Goal: Information Seeking & Learning: Check status

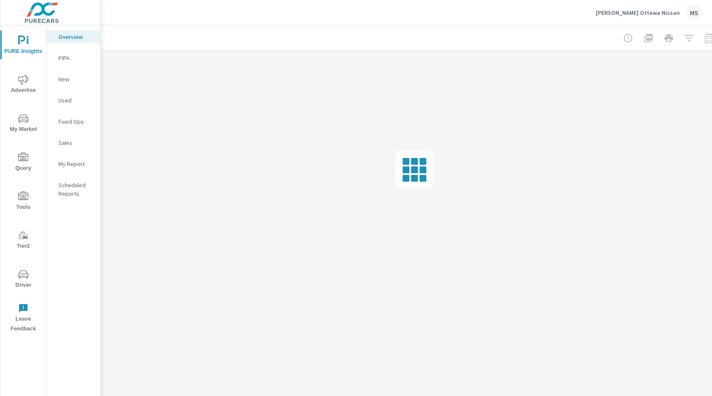
click at [31, 85] on span "Advertise" at bounding box center [23, 85] width 41 height 21
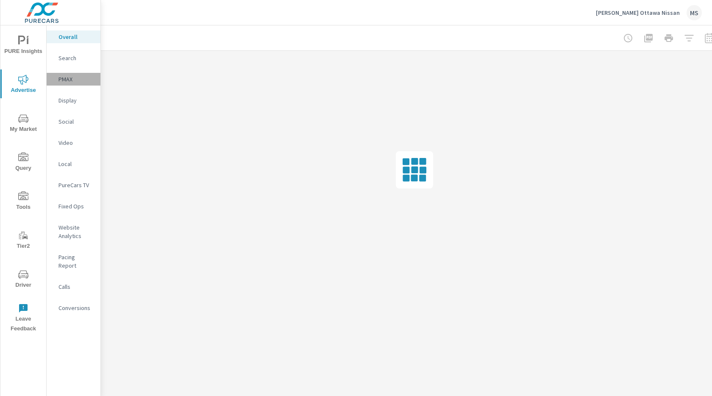
click at [64, 81] on p "PMAX" at bounding box center [76, 79] width 35 height 8
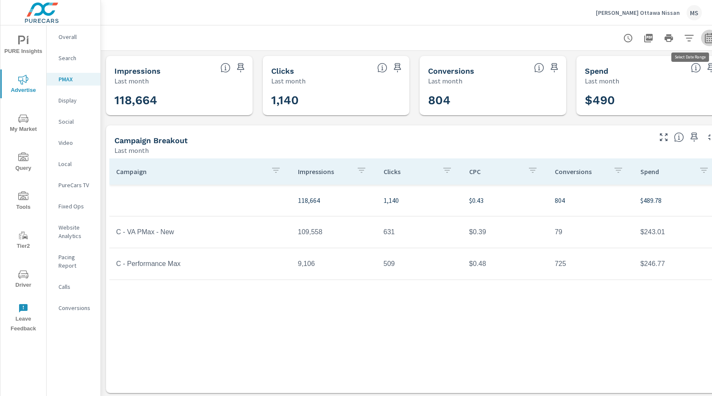
click at [707, 36] on icon "button" at bounding box center [710, 38] width 10 height 10
select select "Last month"
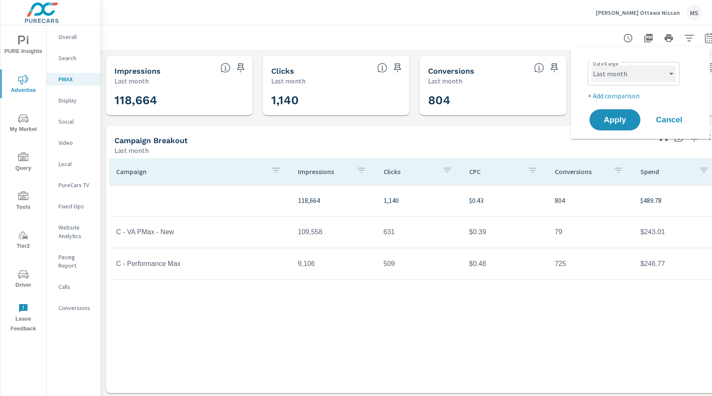
click at [638, 67] on select "Custom Yesterday Last week Last 7 days Last 14 days Last 30 days Last 45 days L…" at bounding box center [633, 73] width 85 height 17
click at [28, 276] on icon "nav menu" at bounding box center [23, 275] width 10 height 8
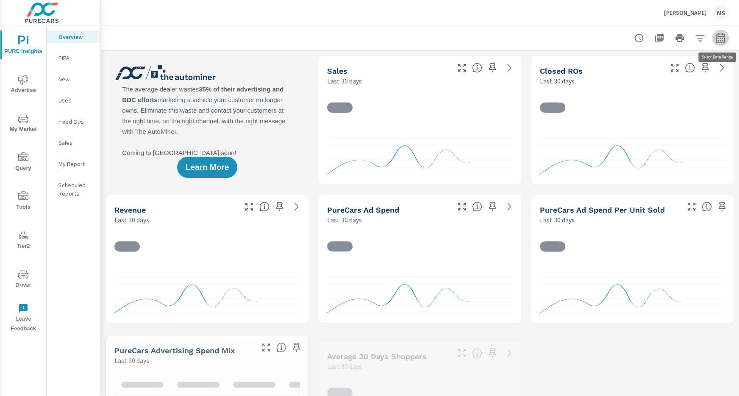
click at [712, 37] on icon "button" at bounding box center [721, 38] width 10 height 10
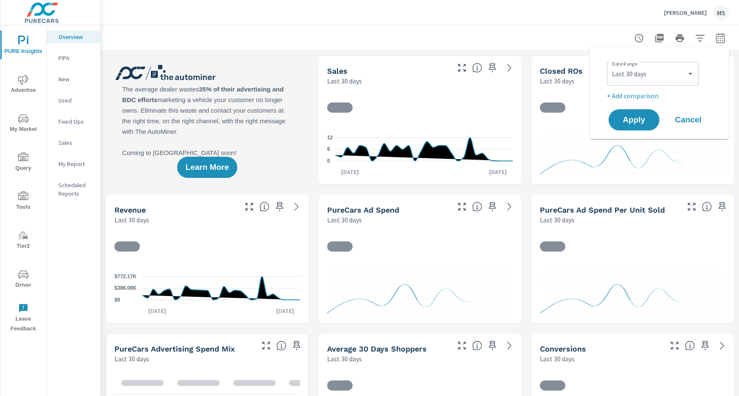
click at [648, 64] on div "Custom Yesterday Last week Last 7 days Last 14 days Last 30 days Last 45 days L…" at bounding box center [653, 74] width 92 height 24
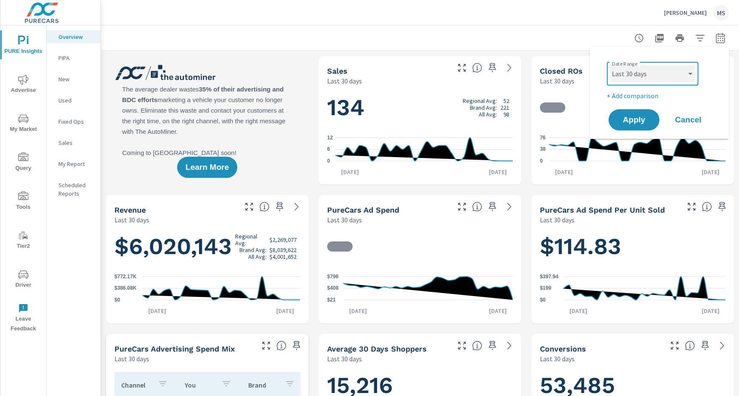
click at [642, 78] on select "Custom Yesterday Last week Last 7 days Last 14 days Last 30 days Last 45 days L…" at bounding box center [653, 73] width 85 height 17
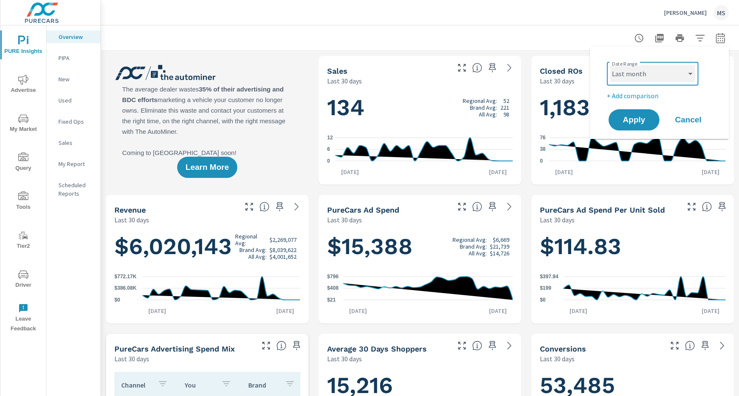
click at [611, 65] on select "Custom Yesterday Last week Last 7 days Last 14 days Last 30 days Last 45 days L…" at bounding box center [653, 73] width 85 height 17
select select "Last month"
click at [633, 91] on p "+ Add comparison" at bounding box center [661, 96] width 109 height 10
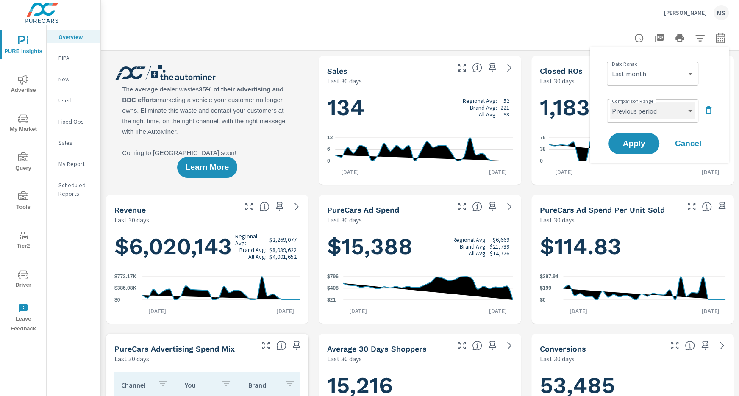
click at [634, 107] on select "Custom Previous period Previous month Previous year" at bounding box center [653, 111] width 85 height 17
click at [611, 103] on select "Custom Previous period Previous month Previous year" at bounding box center [653, 111] width 85 height 17
select select "Previous month"
click at [634, 141] on span "Apply" at bounding box center [634, 144] width 35 height 8
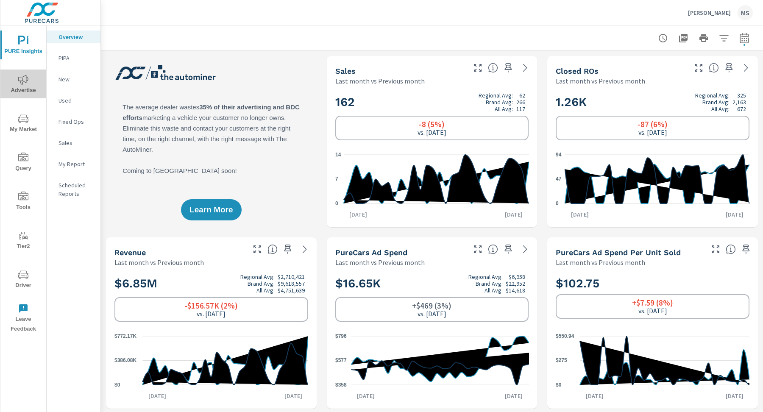
click at [29, 81] on span "Advertise" at bounding box center [23, 85] width 41 height 21
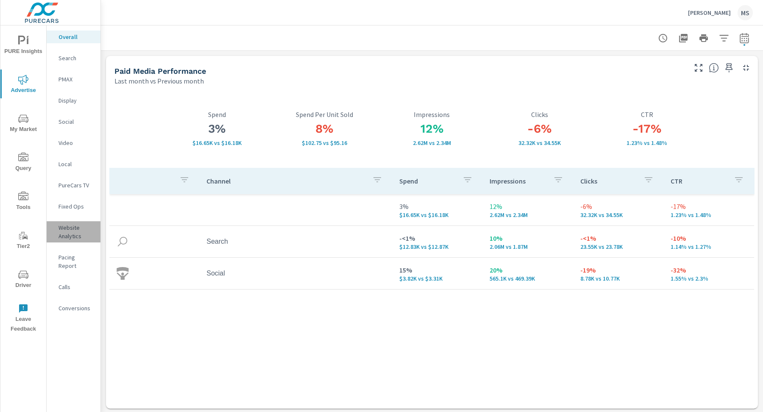
click at [75, 228] on p "Website Analytics" at bounding box center [76, 231] width 35 height 17
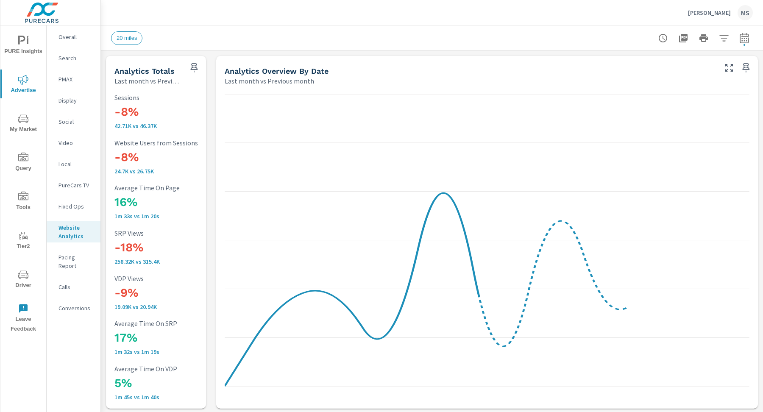
click at [79, 302] on div "Conversions" at bounding box center [74, 308] width 54 height 13
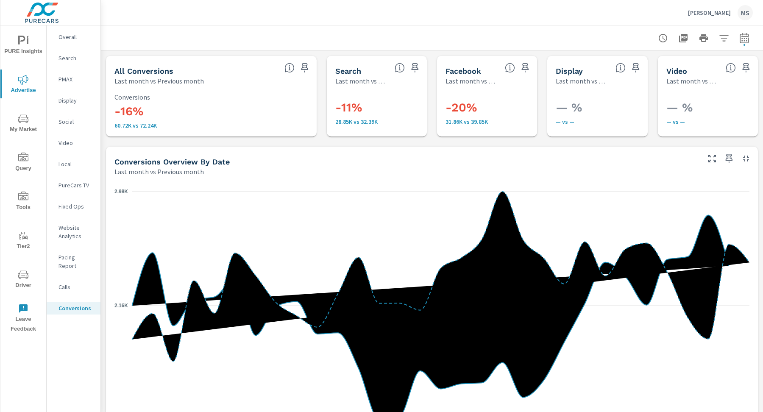
click at [67, 115] on div "Social" at bounding box center [74, 121] width 54 height 13
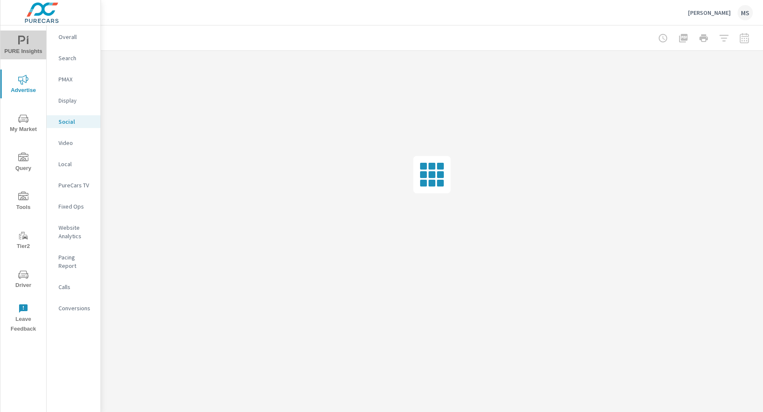
click at [22, 45] on icon "nav menu" at bounding box center [23, 41] width 10 height 10
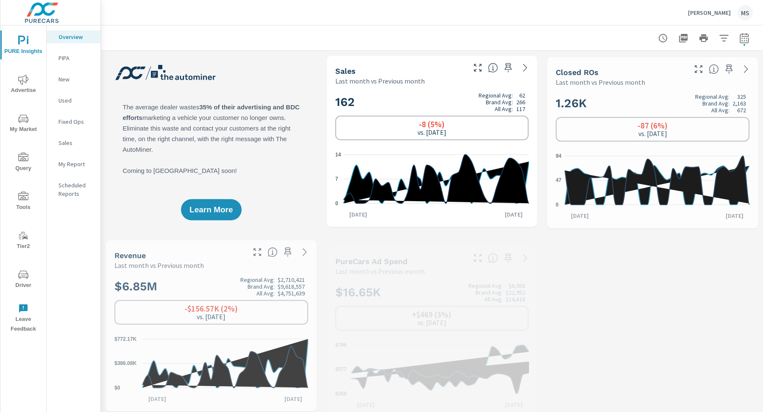
click at [73, 156] on nav "Overview PIPA New Used Fixed Ops Sales My Report Scheduled Reports" at bounding box center [74, 118] width 54 height 187
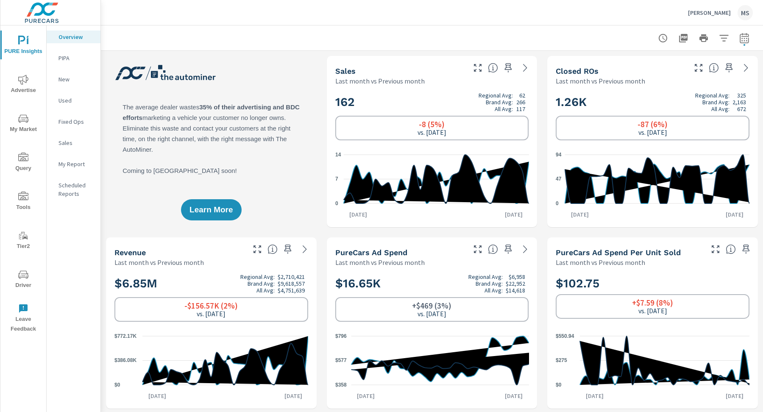
click at [75, 169] on div "My Report" at bounding box center [74, 164] width 54 height 13
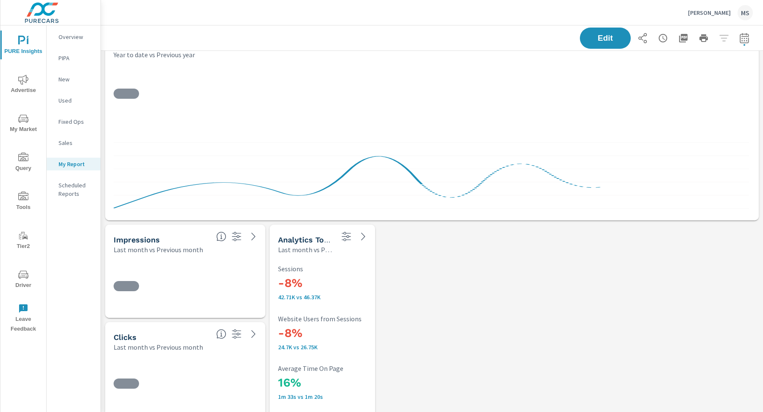
scroll to position [589, 663]
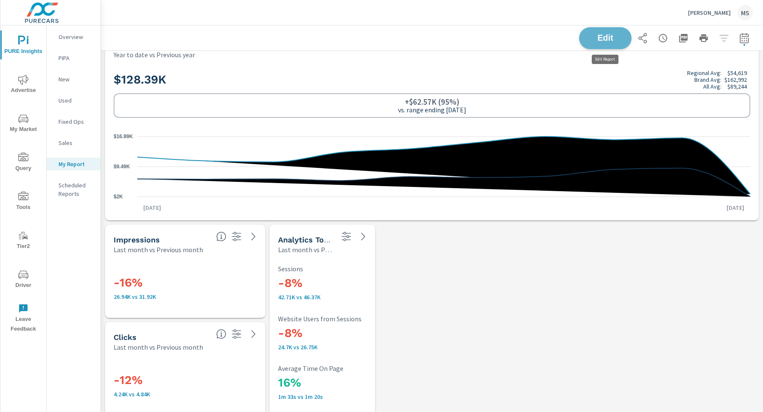
click at [619, 36] on span "Edit" at bounding box center [605, 38] width 35 height 8
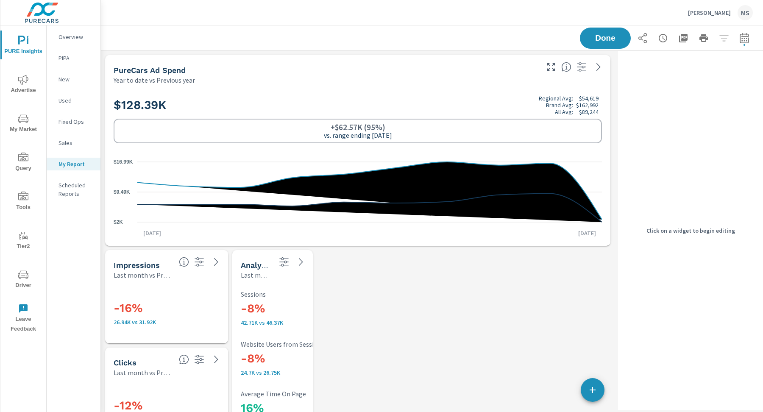
click at [467, 88] on div "$128.39K Regional Avg: $54,619 Brand Avg: $162,992 All Avg: $89,244 +$62.57K (9…" at bounding box center [357, 165] width 505 height 161
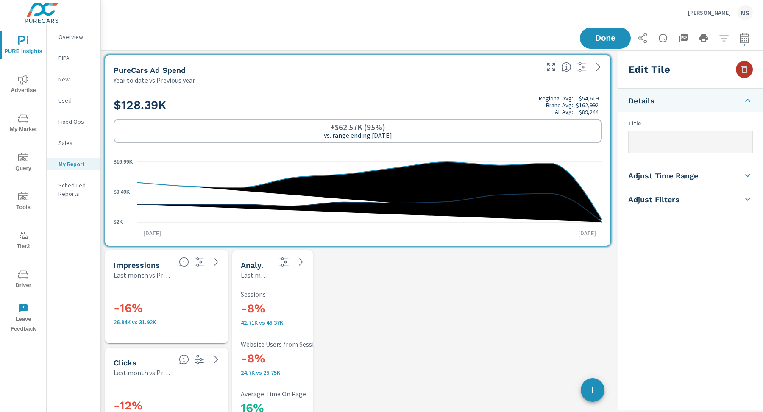
click at [712, 75] on button "button" at bounding box center [744, 69] width 17 height 17
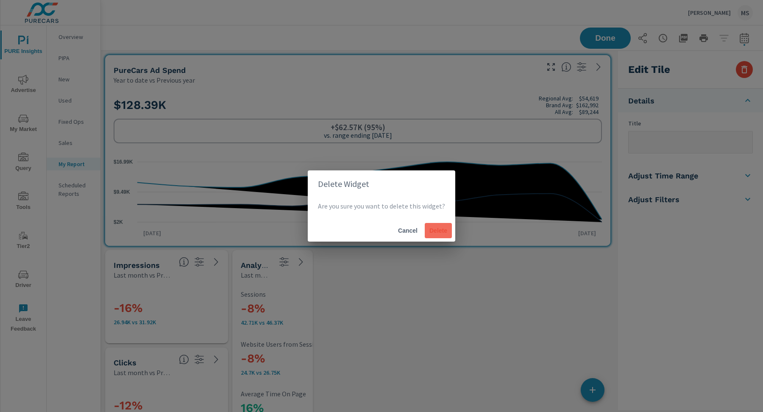
click at [441, 224] on button "Delete" at bounding box center [438, 230] width 27 height 15
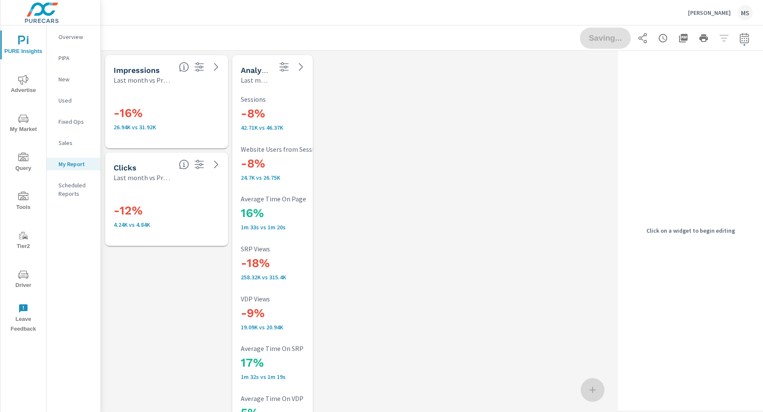
scroll to position [394, 514]
click at [190, 107] on h3 "-16%" at bounding box center [170, 113] width 112 height 14
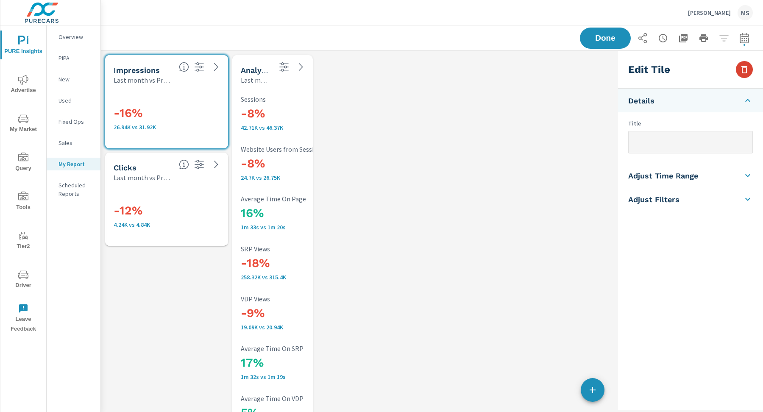
click at [712, 64] on icon "button" at bounding box center [744, 69] width 10 height 10
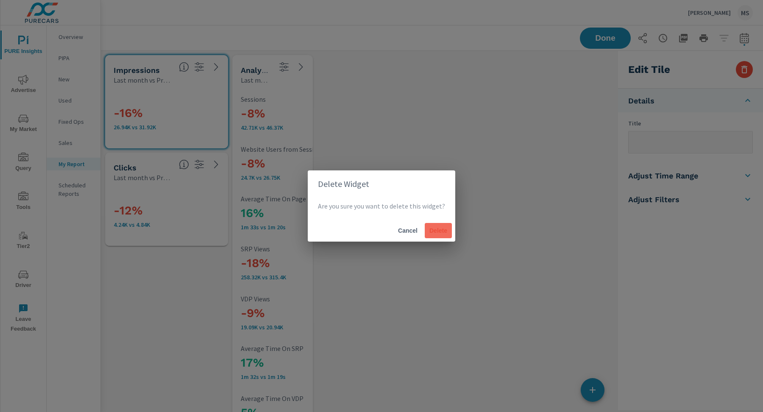
click at [438, 233] on span "Delete" at bounding box center [438, 231] width 20 height 8
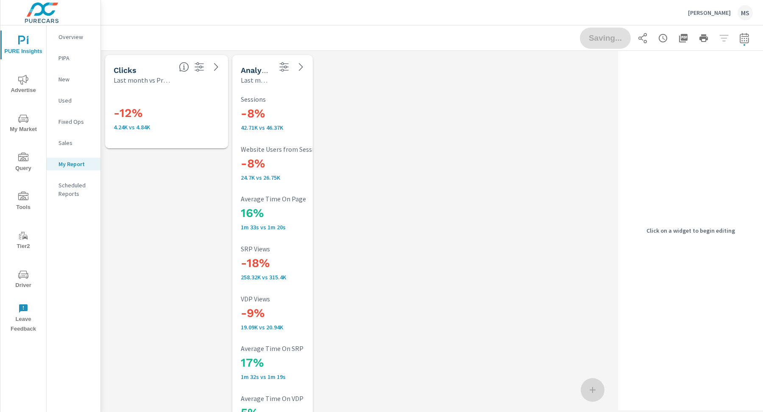
click at [152, 124] on p "4.24K vs 4.84K" at bounding box center [170, 127] width 112 height 7
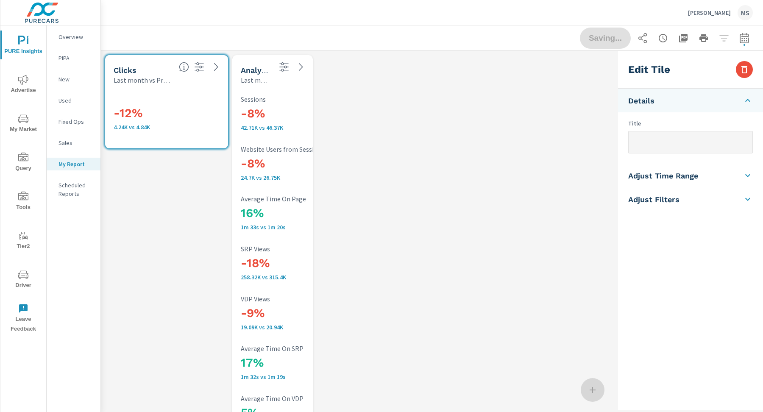
click at [712, 61] on div "Edit Tile" at bounding box center [690, 70] width 145 height 38
click at [712, 63] on button "button" at bounding box center [744, 69] width 17 height 17
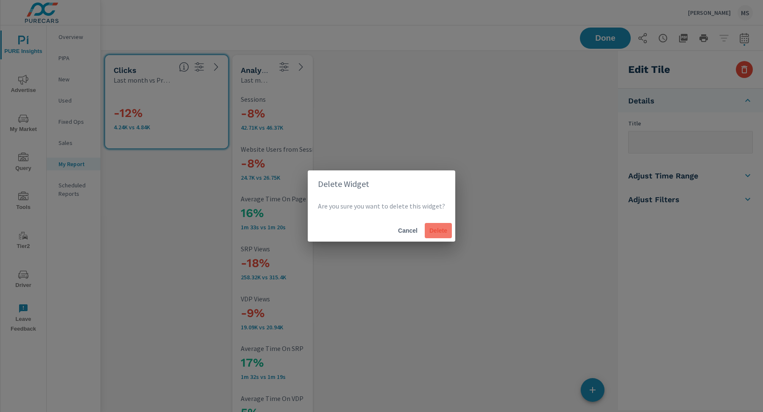
click at [435, 227] on span "Delete" at bounding box center [438, 231] width 20 height 8
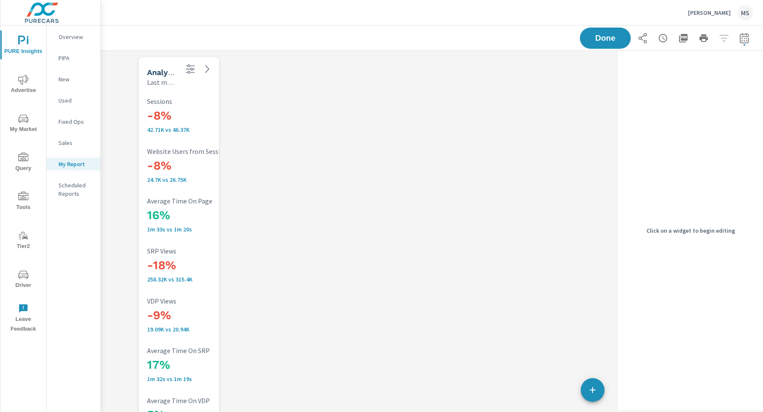
drag, startPoint x: 278, startPoint y: 83, endPoint x: 168, endPoint y: 85, distance: 110.3
click at [168, 85] on div "Analytics Totals Last month vs Previous month" at bounding box center [179, 72] width 81 height 30
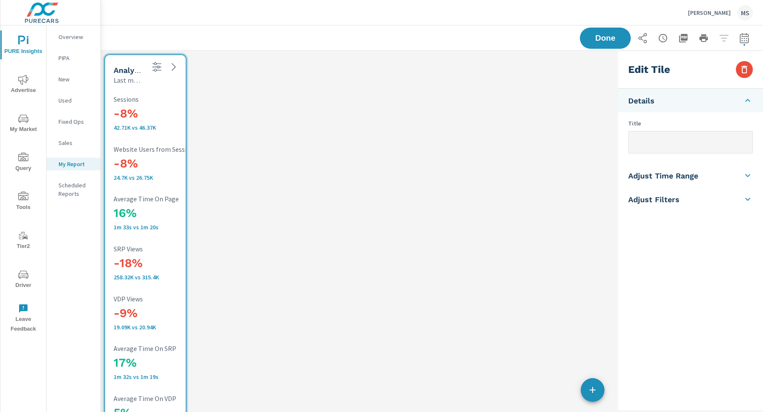
drag, startPoint x: 186, startPoint y: 62, endPoint x: 211, endPoint y: 62, distance: 24.6
click at [211, 62] on div "Analytics Totals Last month vs Previous month -8% 42.71K vs 46.37K Sessions -8%…" at bounding box center [358, 248] width 514 height 394
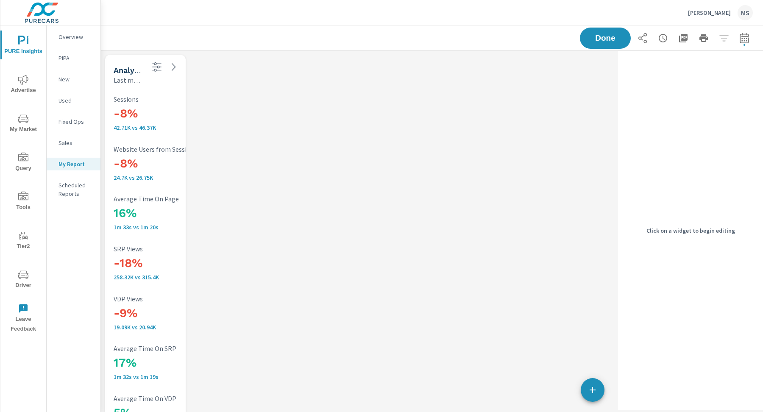
scroll to position [33, 0]
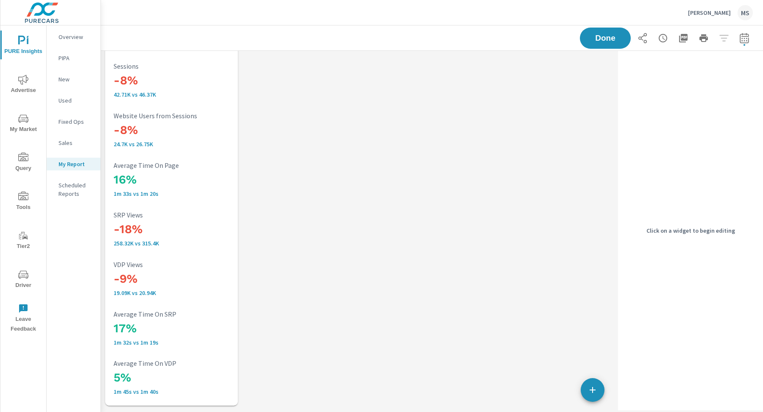
drag, startPoint x: 184, startPoint y: 407, endPoint x: 237, endPoint y: 404, distance: 52.2
click at [105, 396] on span at bounding box center [105, 406] width 0 height 0
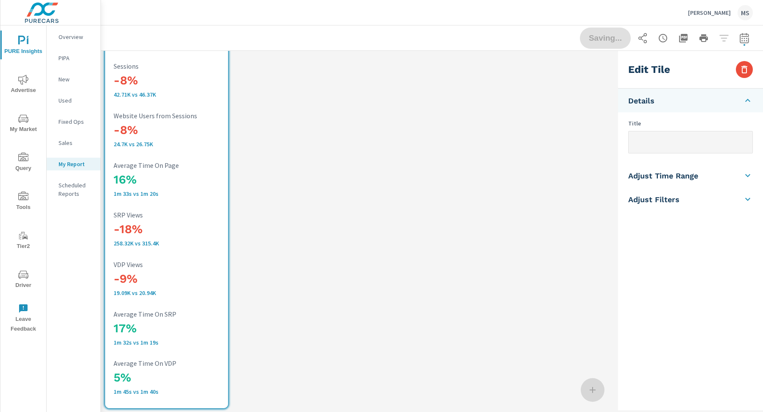
scroll to position [0, 0]
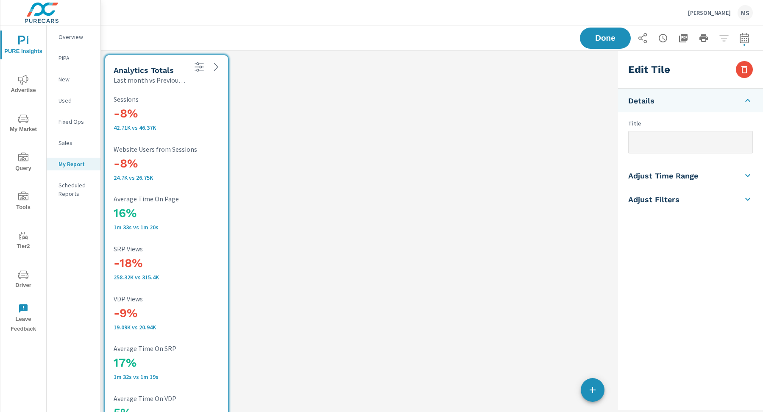
click at [282, 178] on div "Analytics Totals Last month vs Previous month -8% 42.71K vs 46.37K Sessions -8%…" at bounding box center [358, 248] width 514 height 394
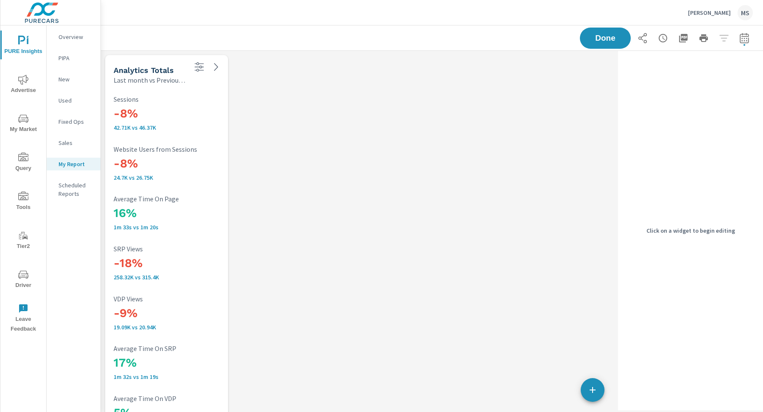
click at [22, 85] on span "Advertise" at bounding box center [23, 85] width 41 height 21
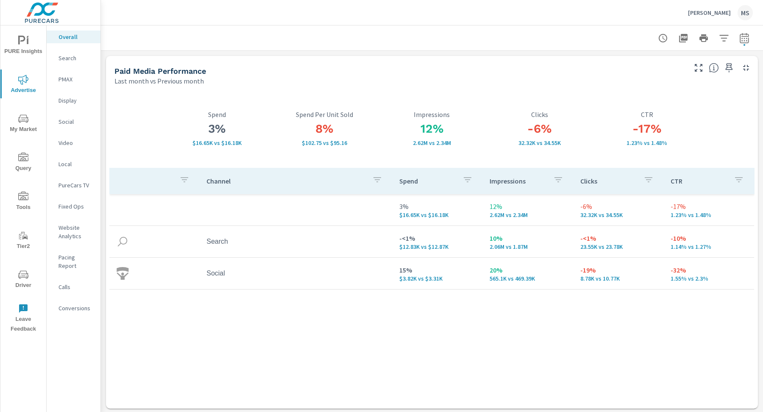
click at [70, 122] on p "Social" at bounding box center [76, 121] width 35 height 8
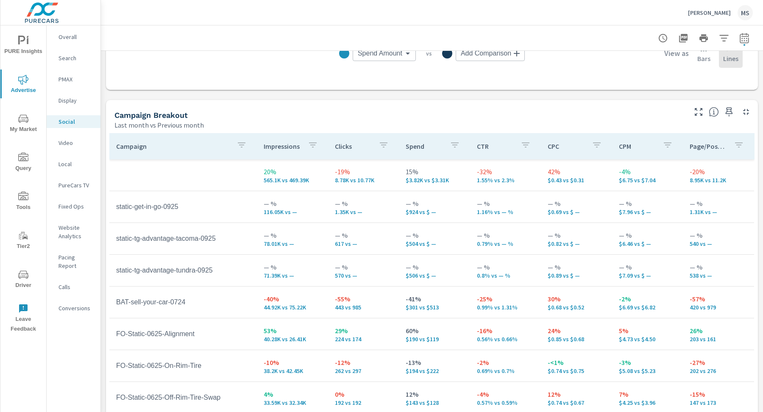
scroll to position [341, 0]
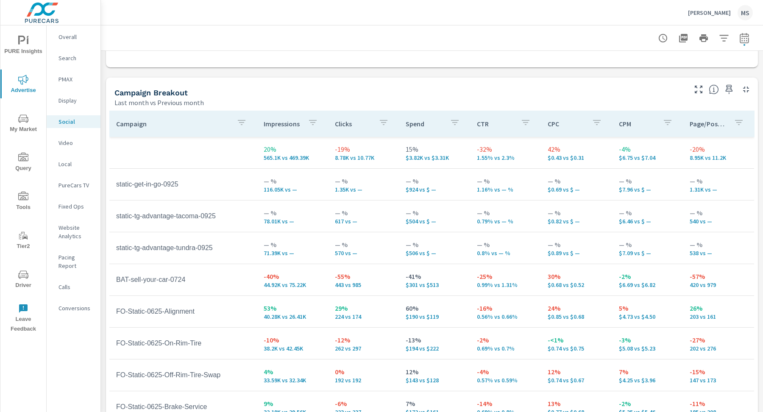
click at [61, 33] on p "Overall" at bounding box center [76, 37] width 35 height 8
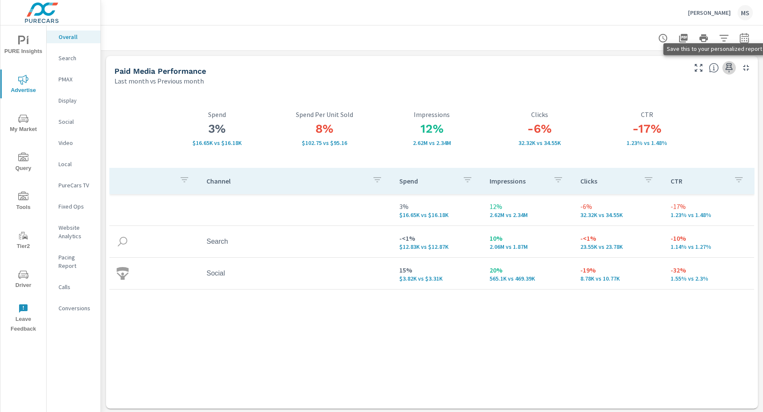
click at [712, 65] on icon "button" at bounding box center [729, 68] width 10 height 10
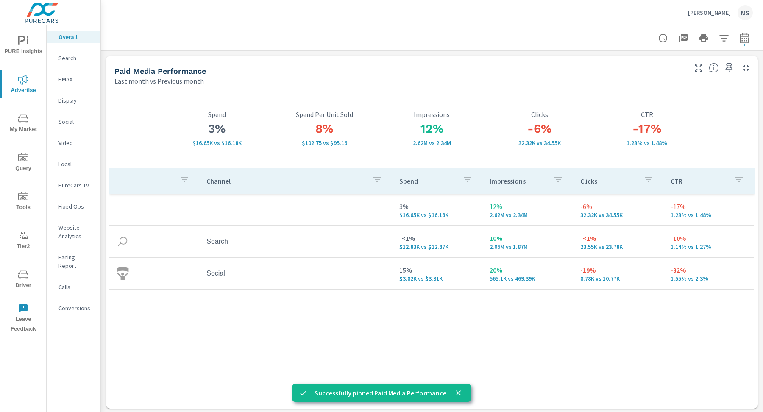
click at [66, 52] on div "Search" at bounding box center [74, 58] width 54 height 13
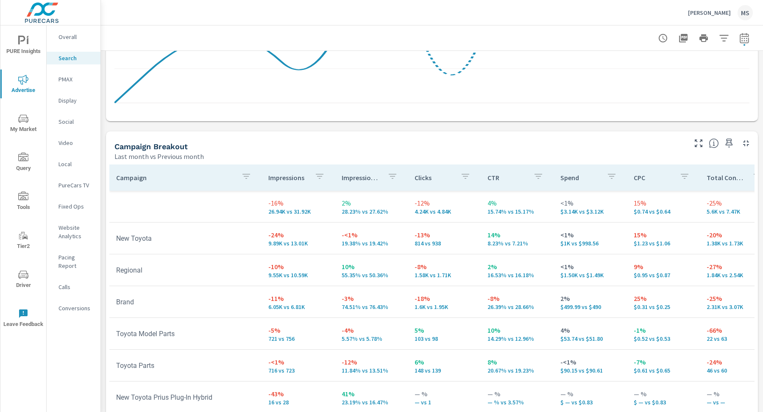
scroll to position [745, 0]
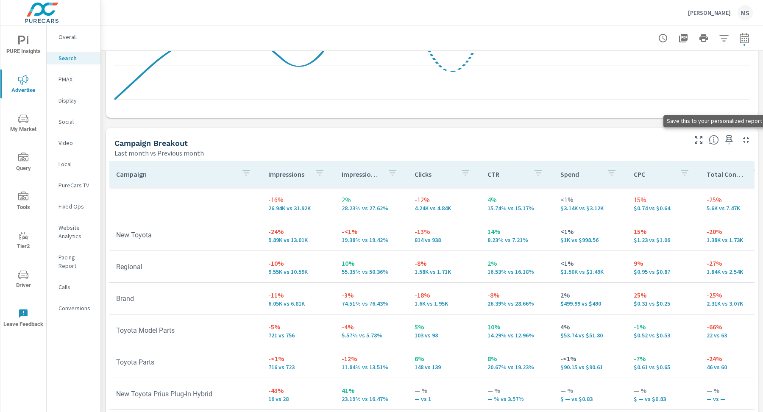
click at [712, 143] on icon "button" at bounding box center [729, 139] width 7 height 9
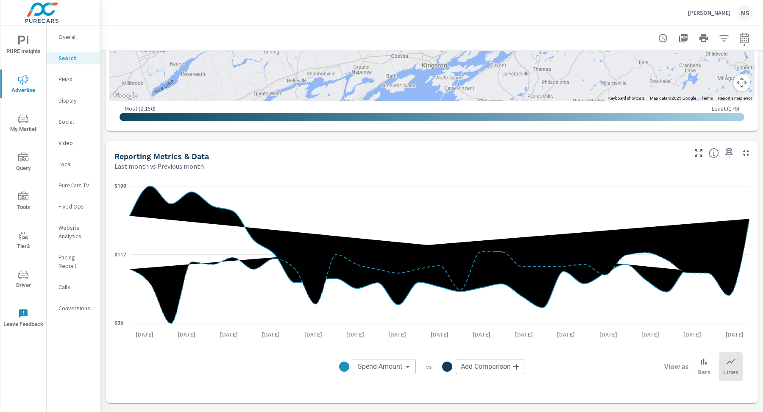
scroll to position [437, 0]
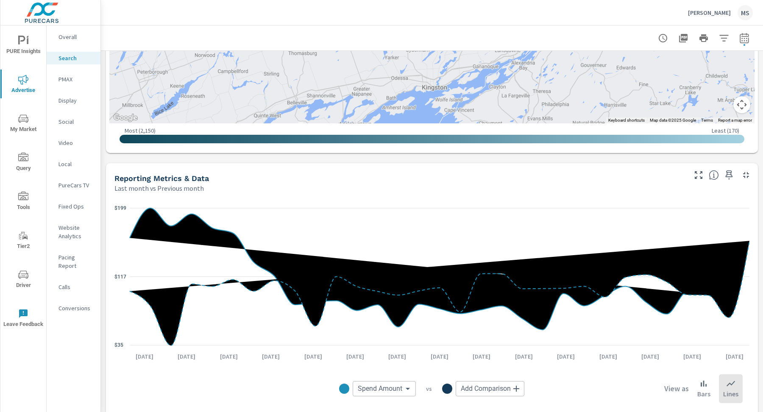
click at [22, 198] on icon "nav menu" at bounding box center [23, 196] width 10 height 8
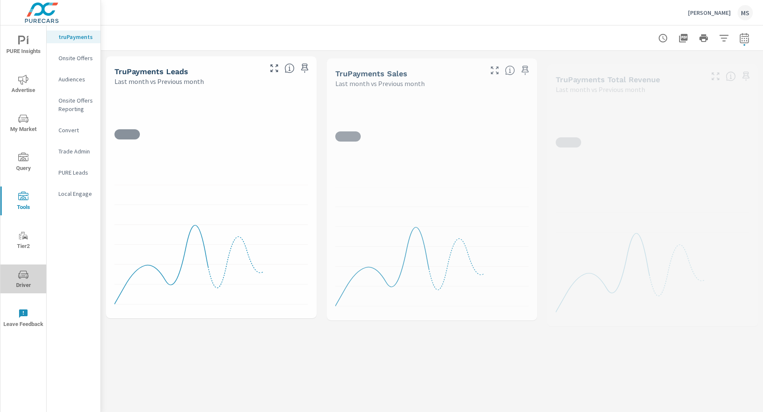
click at [27, 283] on span "Driver" at bounding box center [23, 280] width 41 height 21
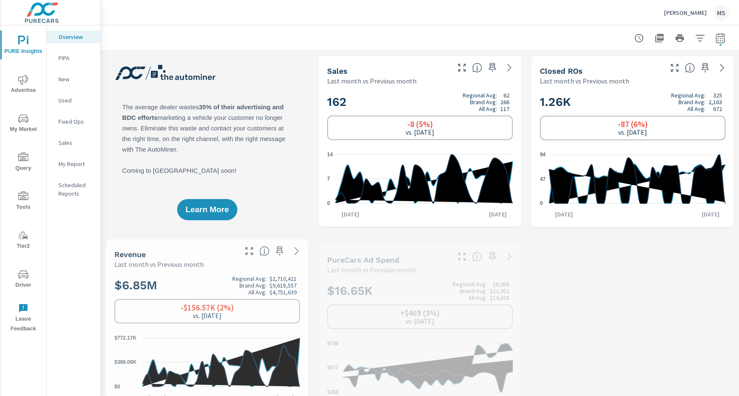
click at [719, 5] on div "Tony Graham Toyota MS" at bounding box center [696, 12] width 65 height 15
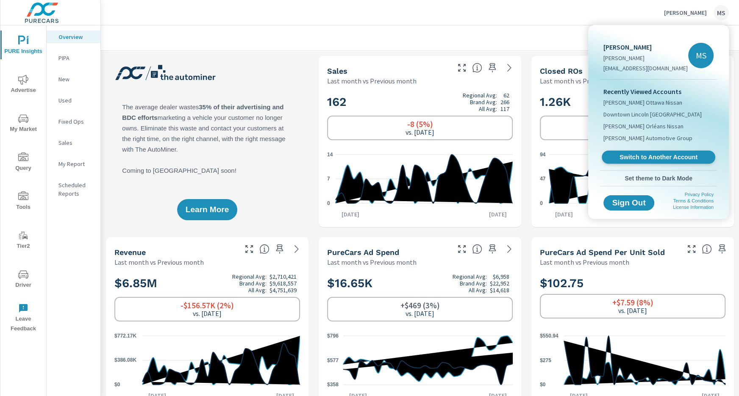
click at [655, 158] on span "Switch to Another Account" at bounding box center [659, 157] width 104 height 8
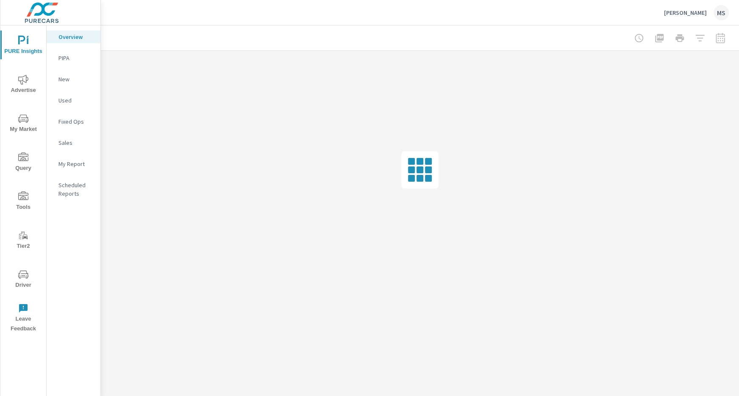
click at [722, 18] on div "MS" at bounding box center [721, 12] width 15 height 15
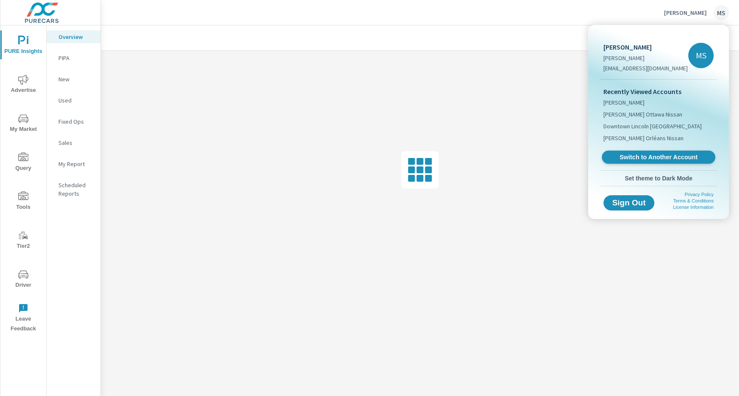
click at [646, 157] on span "Switch to Another Account" at bounding box center [659, 157] width 104 height 8
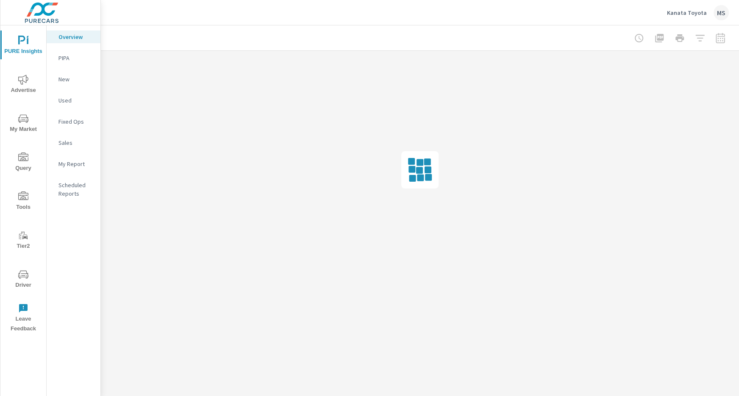
click at [724, 12] on div "MS" at bounding box center [721, 12] width 15 height 15
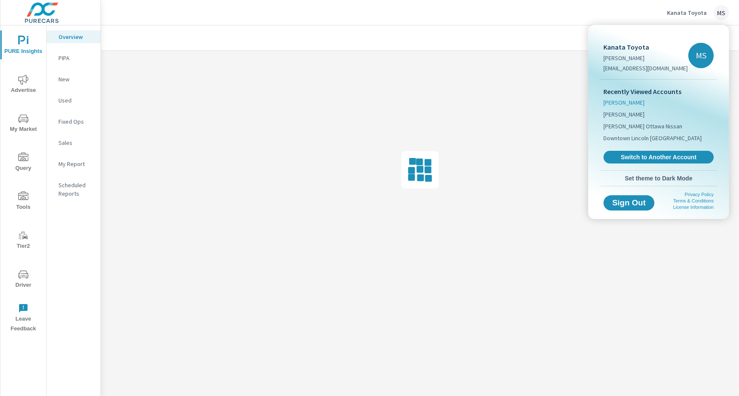
click at [655, 100] on li "Tony Graham Lexus" at bounding box center [659, 103] width 110 height 12
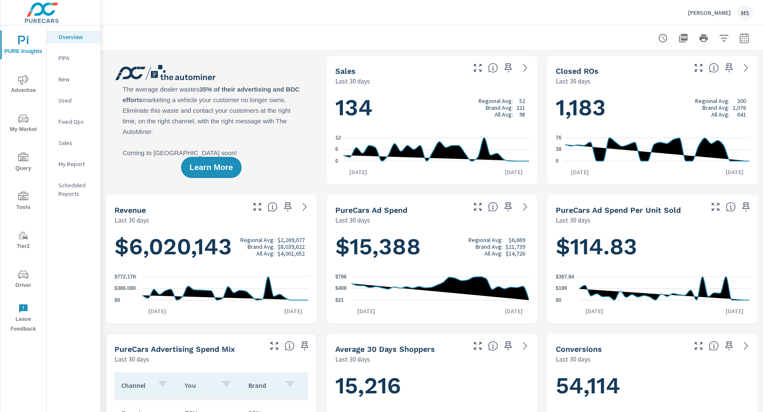
click at [20, 83] on icon "nav menu" at bounding box center [23, 80] width 10 height 10
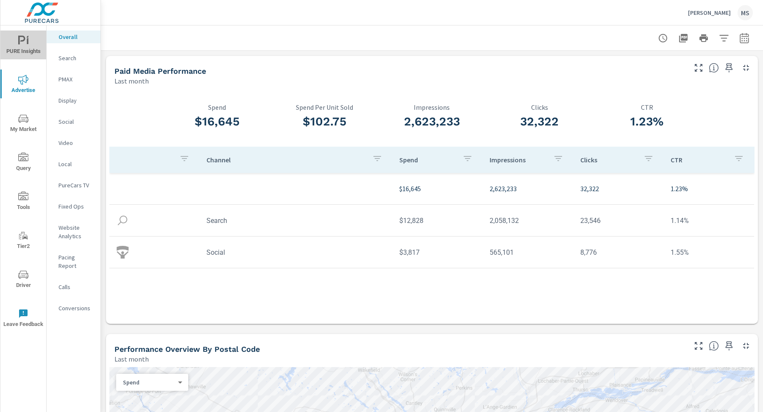
click at [23, 32] on button "PURE Insights" at bounding box center [23, 45] width 46 height 29
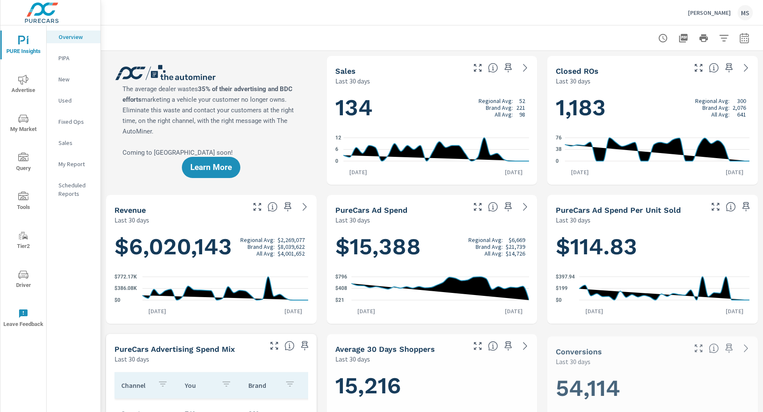
click at [77, 168] on div "My Report" at bounding box center [74, 164] width 54 height 13
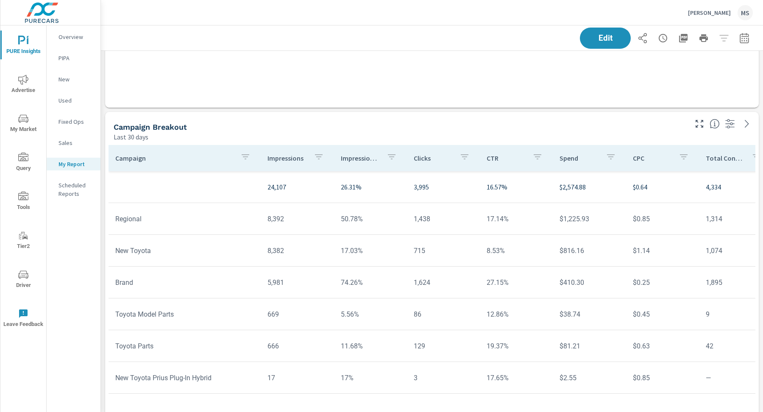
scroll to position [721, 0]
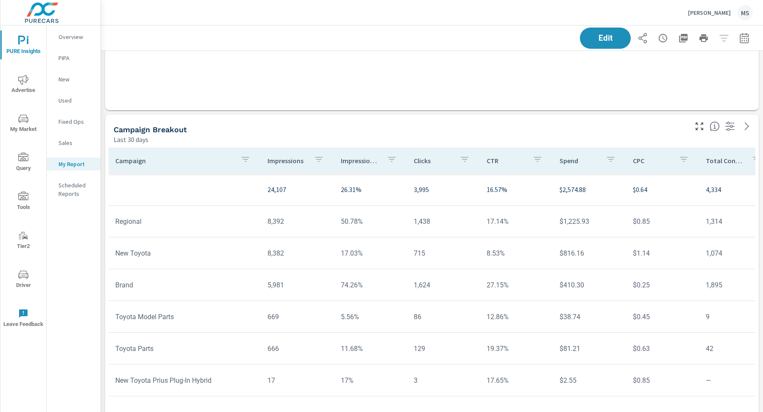
click at [254, 139] on div "Last 30 days" at bounding box center [400, 139] width 572 height 10
click at [541, 131] on div "Campaign Breakout" at bounding box center [400, 130] width 572 height 10
click at [603, 32] on button "Edit" at bounding box center [605, 38] width 53 height 22
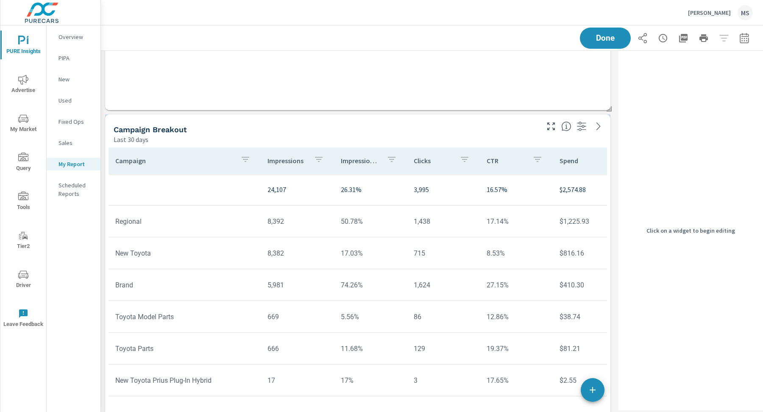
click at [263, 130] on div "Campaign Breakout" at bounding box center [326, 130] width 424 height 10
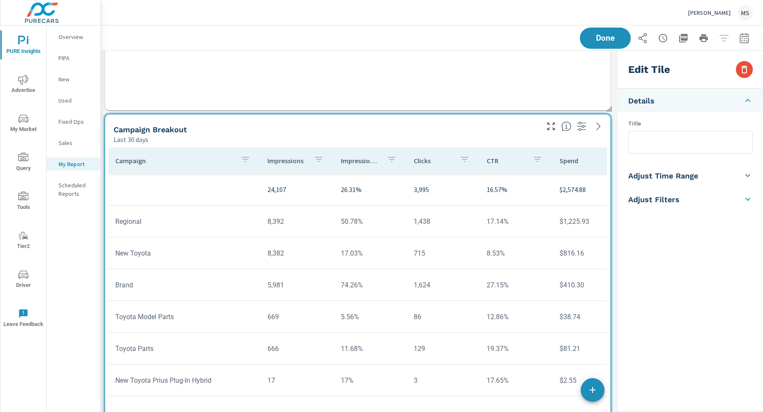
click at [639, 140] on input "text" at bounding box center [691, 142] width 124 height 22
type input "Search Campaigns"
click at [609, 39] on div "Done" at bounding box center [666, 38] width 173 height 21
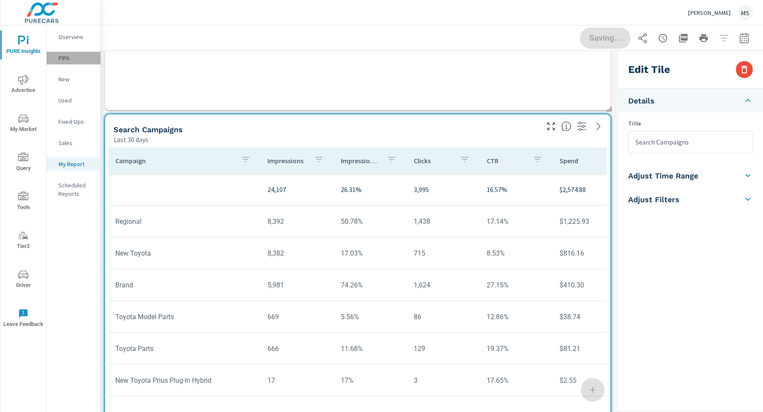
click at [70, 59] on p "PIPA" at bounding box center [76, 58] width 35 height 8
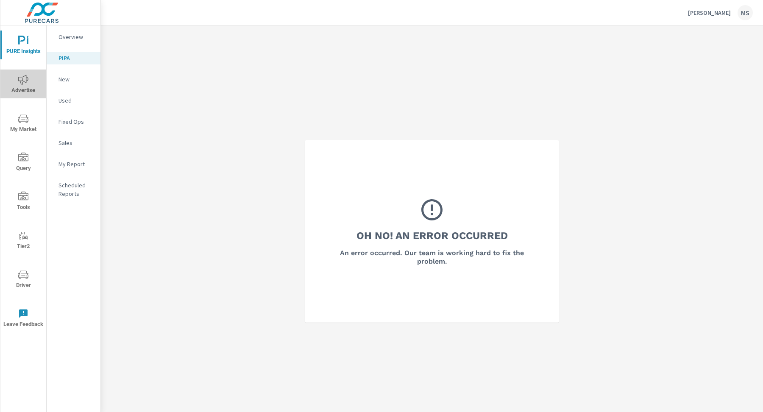
click at [26, 84] on icon "nav menu" at bounding box center [23, 80] width 10 height 10
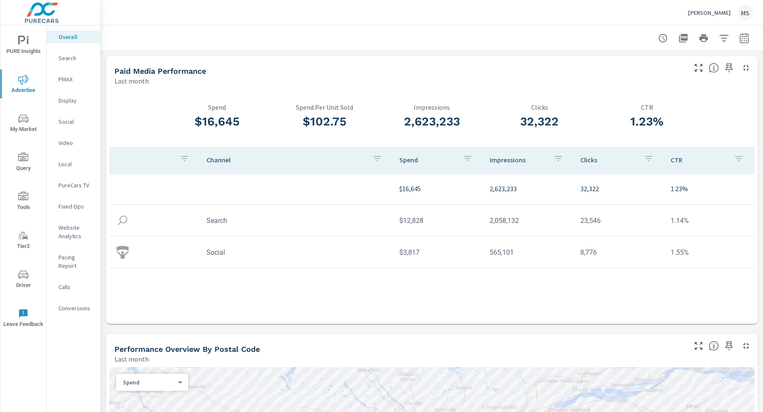
click at [69, 79] on p "PMAX" at bounding box center [76, 79] width 35 height 8
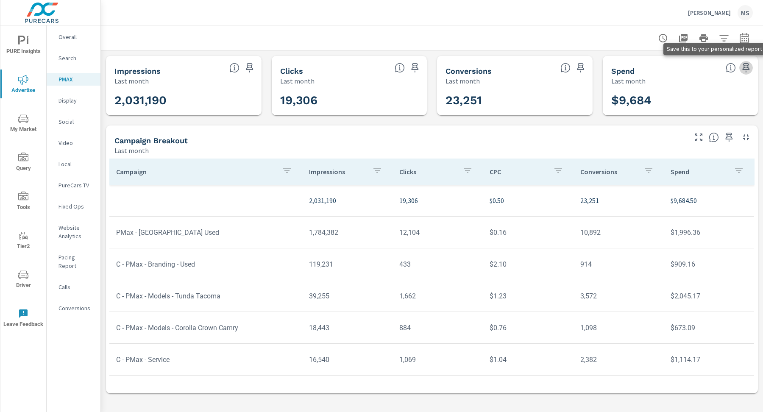
click at [748, 65] on icon "button" at bounding box center [746, 67] width 7 height 9
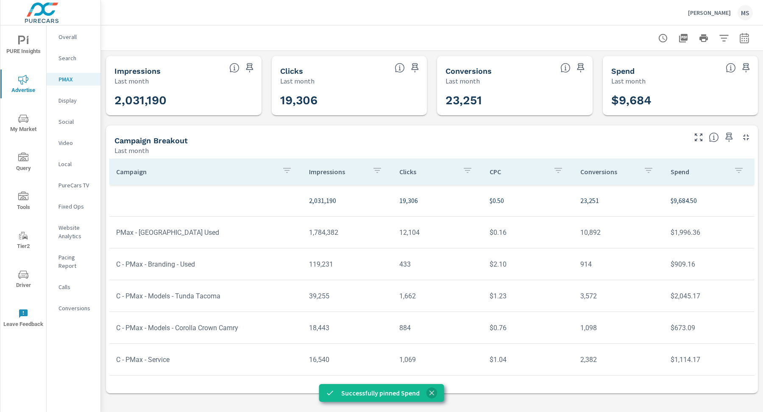
click at [432, 392] on icon "close" at bounding box center [431, 392] width 5 height 5
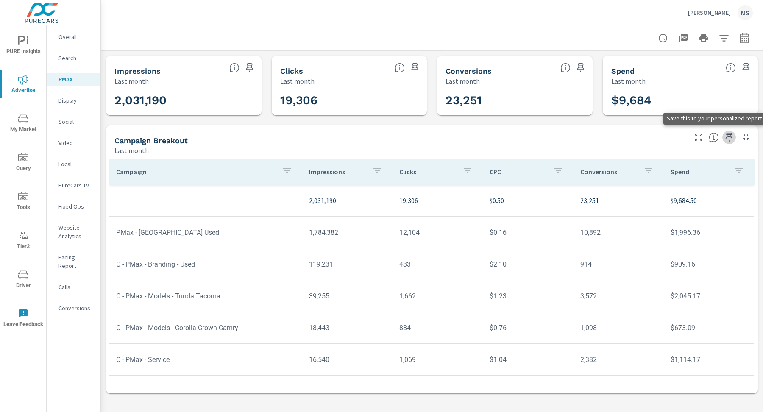
click at [728, 135] on icon "button" at bounding box center [729, 137] width 7 height 9
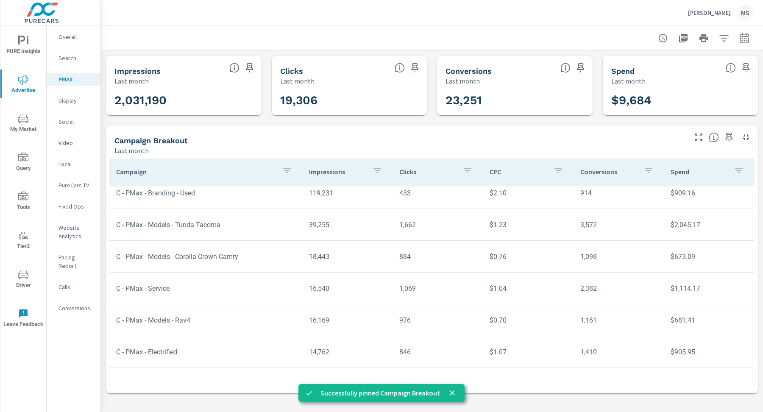
scroll to position [125, 0]
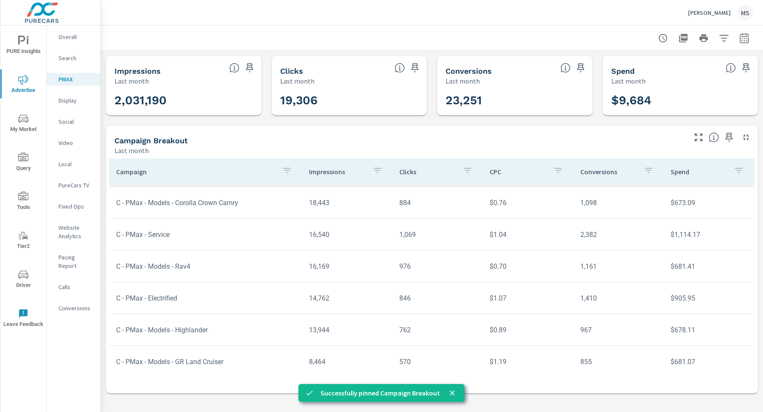
click at [63, 116] on div "Social" at bounding box center [74, 121] width 54 height 13
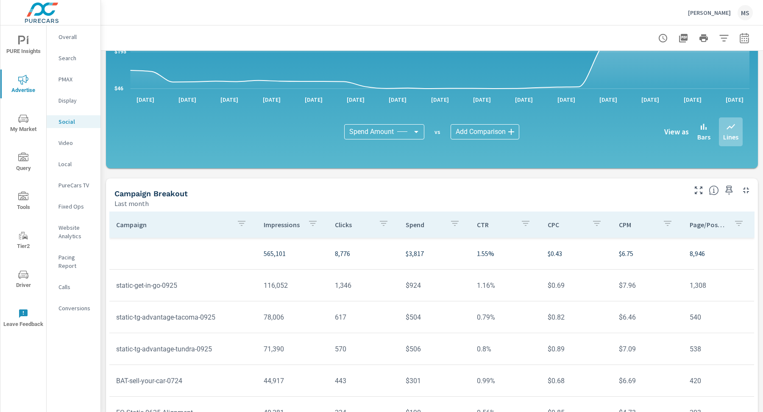
scroll to position [158, 0]
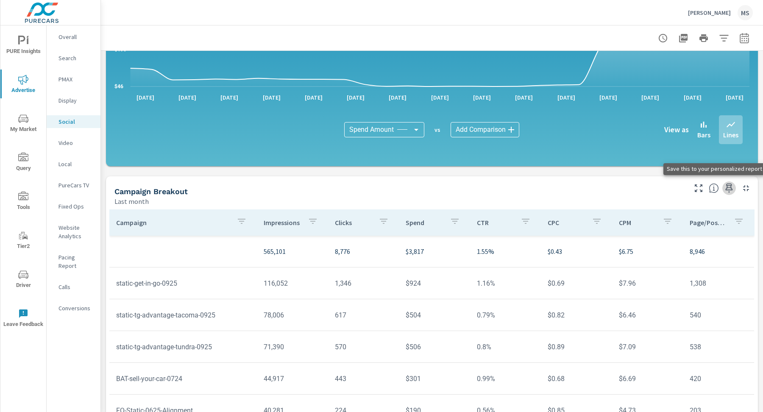
click at [729, 188] on icon "button" at bounding box center [729, 188] width 10 height 10
click at [75, 304] on p "Conversions" at bounding box center [76, 308] width 35 height 8
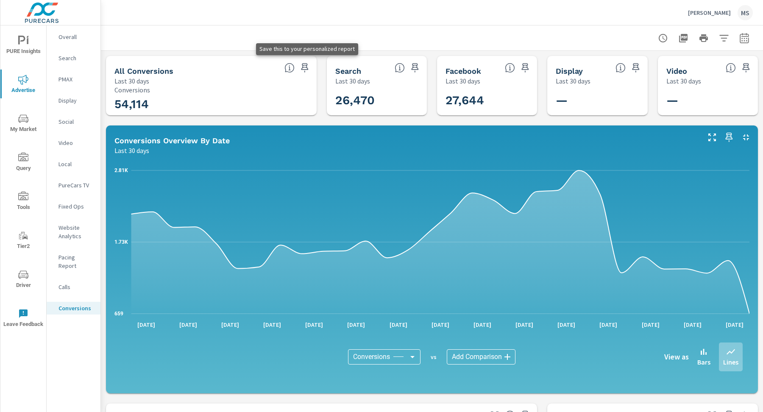
click at [307, 70] on icon "button" at bounding box center [304, 67] width 7 height 9
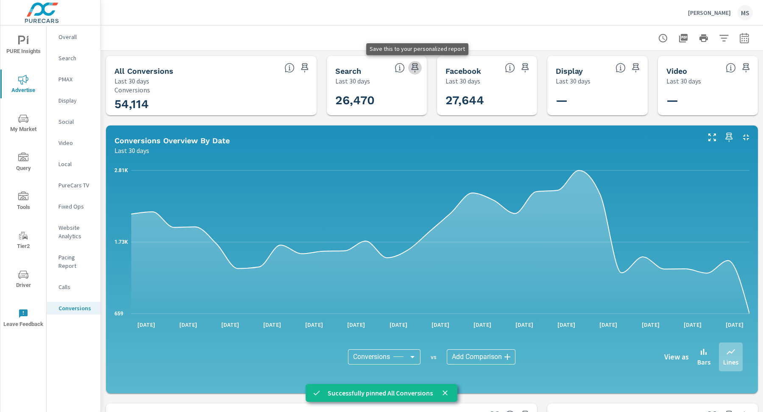
click at [416, 68] on icon "button" at bounding box center [415, 68] width 10 height 10
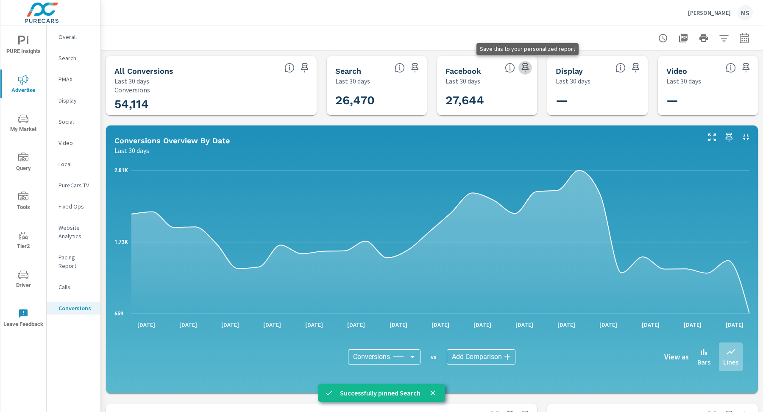
click at [525, 68] on icon "button" at bounding box center [525, 68] width 10 height 10
click at [27, 48] on span "PURE Insights" at bounding box center [23, 46] width 41 height 21
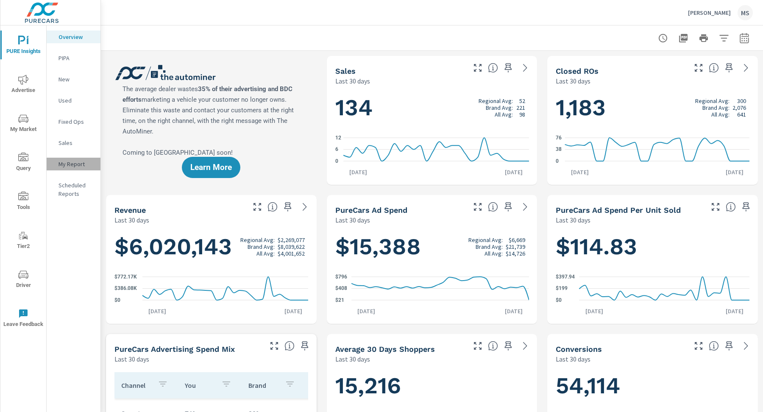
click at [70, 165] on p "My Report" at bounding box center [76, 164] width 35 height 8
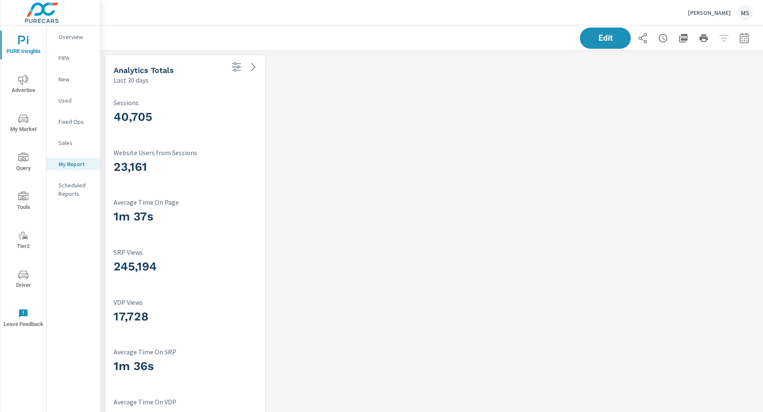
scroll to position [2150, 663]
click at [600, 40] on span "Edit" at bounding box center [605, 38] width 35 height 8
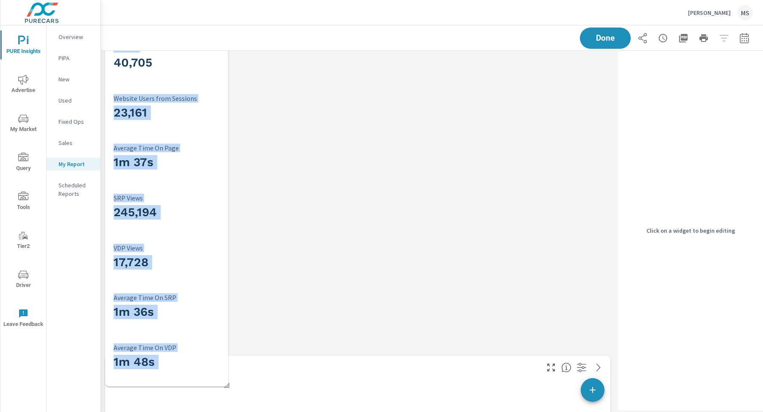
scroll to position [0, 0]
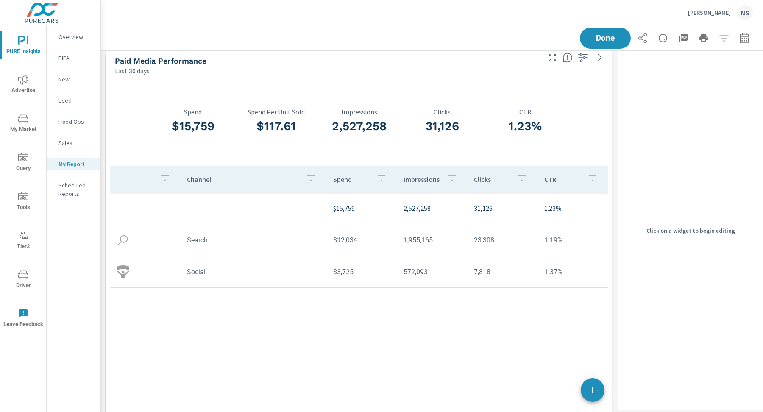
drag, startPoint x: 211, startPoint y: 169, endPoint x: 215, endPoint y: 82, distance: 87.0
click at [215, 82] on div "$15,759 Spend" at bounding box center [192, 122] width 83 height 87
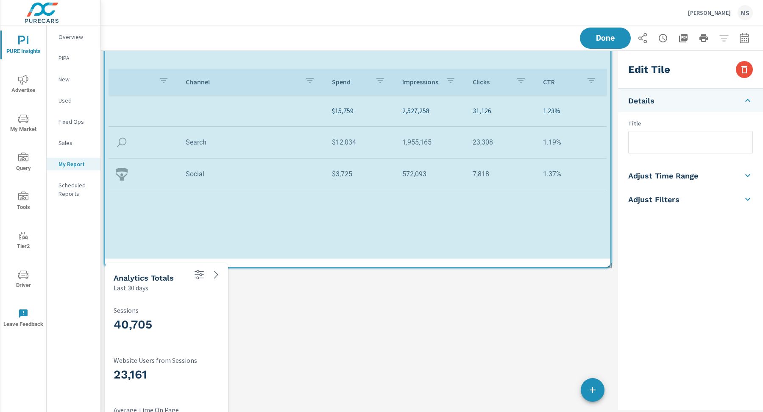
scroll to position [2052, 514]
drag, startPoint x: 609, startPoint y: 354, endPoint x: 611, endPoint y: 265, distance: 89.9
click at [611, 265] on span at bounding box center [606, 263] width 8 height 8
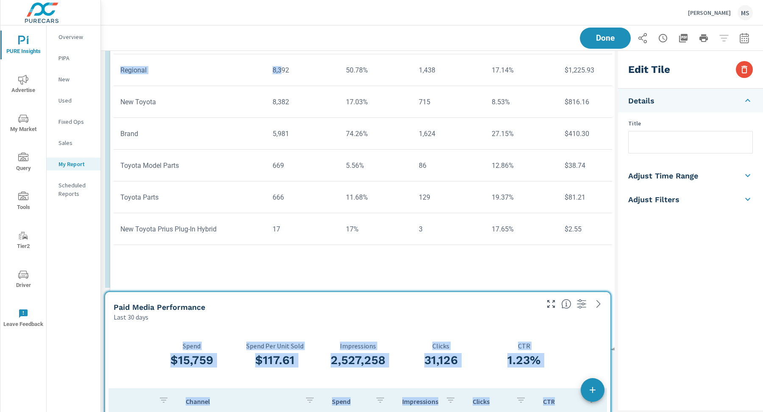
scroll to position [141, 0]
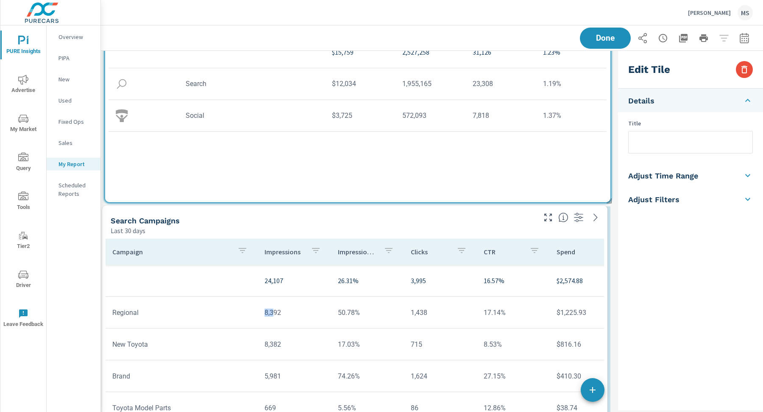
drag, startPoint x: 274, startPoint y: 188, endPoint x: 273, endPoint y: 303, distance: 114.9
click at [273, 303] on tr "Regional 8,392 50.78% 1,438 17.14% $1,225.93 $0.85 1,314 36 792 $0.93 91% 27.05…" at bounding box center [657, 313] width 1102 height 32
type input "Search Campaigns"
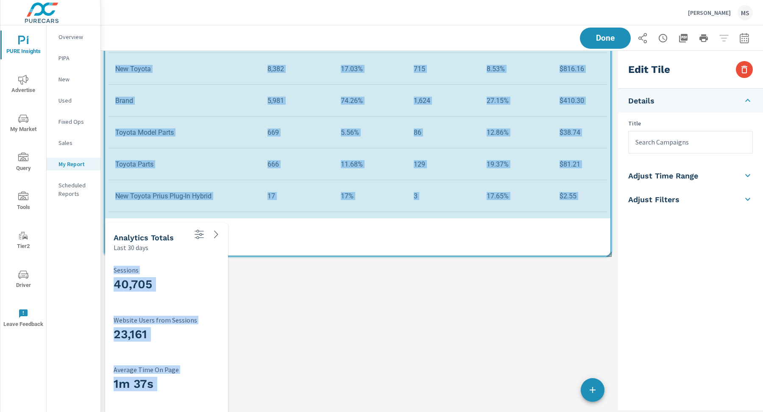
scroll to position [4, 4]
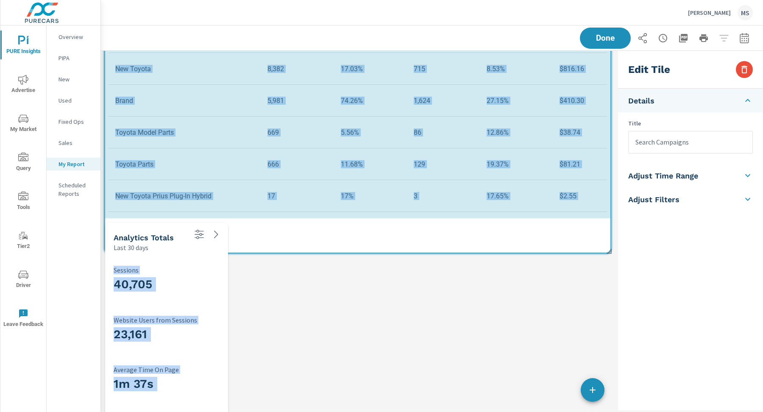
drag, startPoint x: 605, startPoint y: 313, endPoint x: 605, endPoint y: 257, distance: 56.4
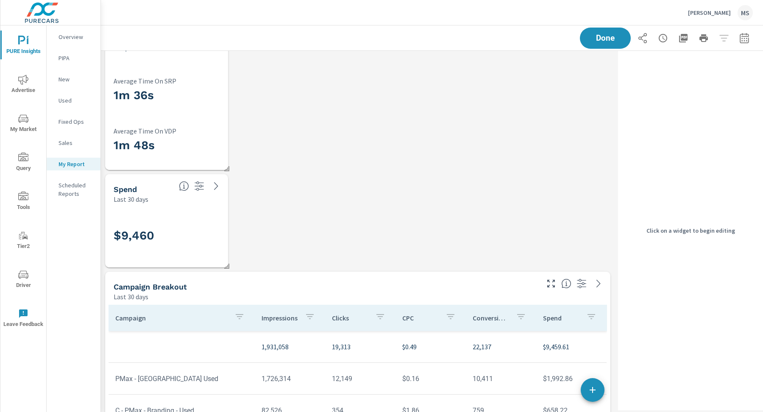
scroll to position [861, 0]
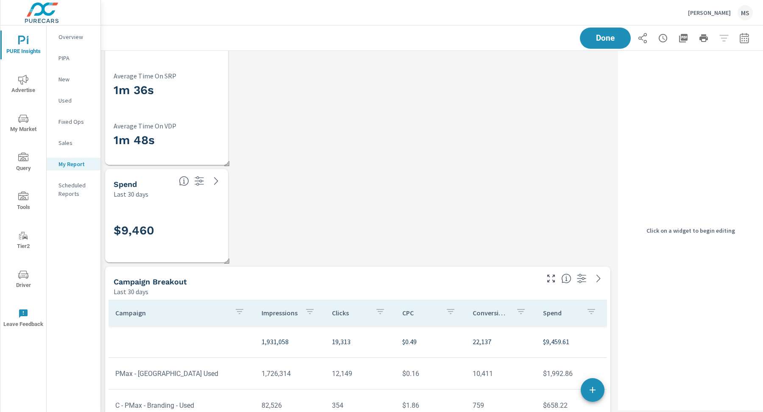
click at [204, 208] on div "$9,460" at bounding box center [170, 230] width 112 height 47
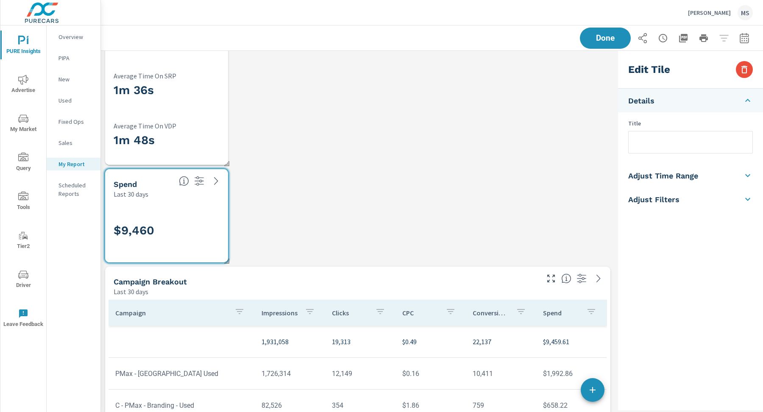
click at [747, 59] on div "Edit Tile" at bounding box center [690, 70] width 145 height 38
click at [748, 71] on icon "button" at bounding box center [744, 69] width 10 height 10
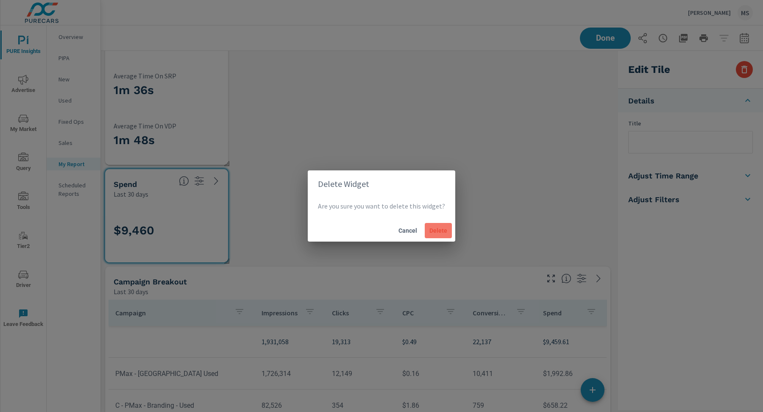
click at [439, 234] on span "Delete" at bounding box center [438, 231] width 20 height 8
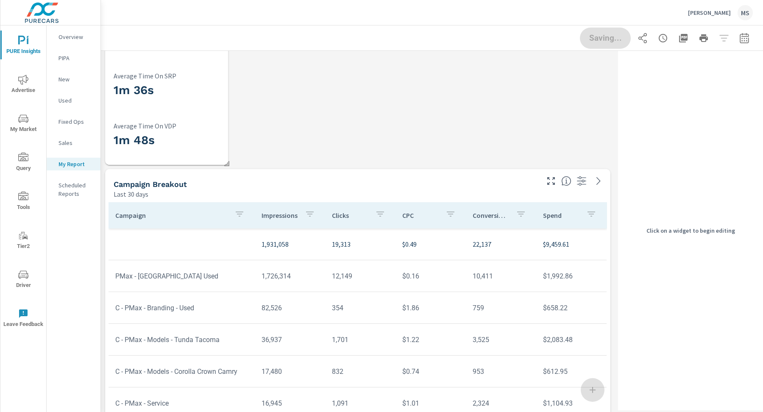
scroll to position [1857, 514]
click at [196, 185] on div "Campaign Breakout" at bounding box center [326, 184] width 424 height 10
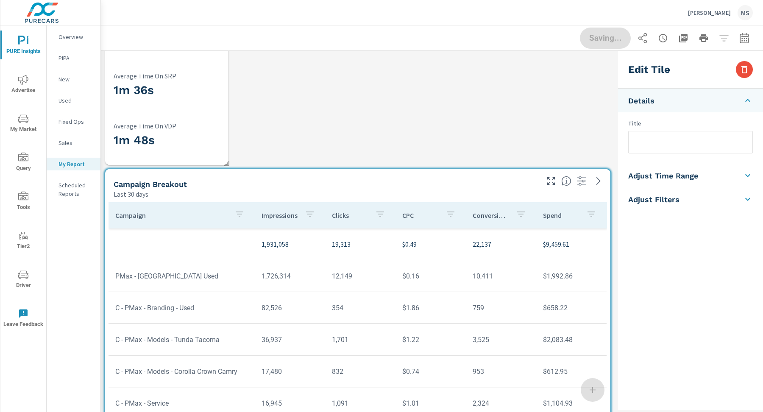
click at [689, 138] on input "text" at bounding box center [691, 142] width 124 height 22
type input "Performance Max"
click at [564, 139] on div "Analytics Totals Last 30 days 40,705 Sessions 23,161 Website Users from Session…" at bounding box center [358, 118] width 514 height 1857
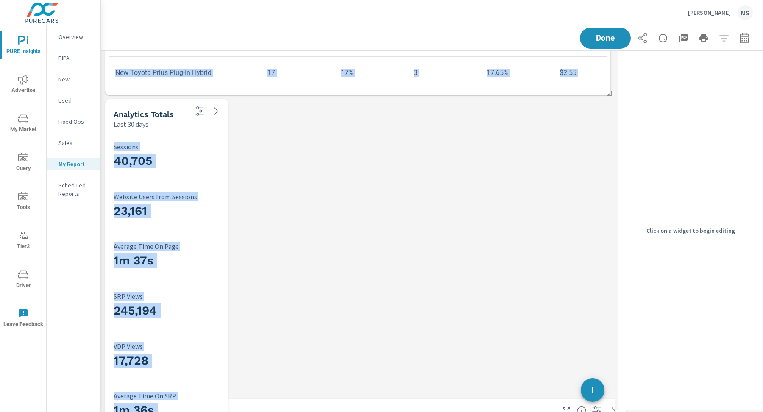
scroll to position [538, 0]
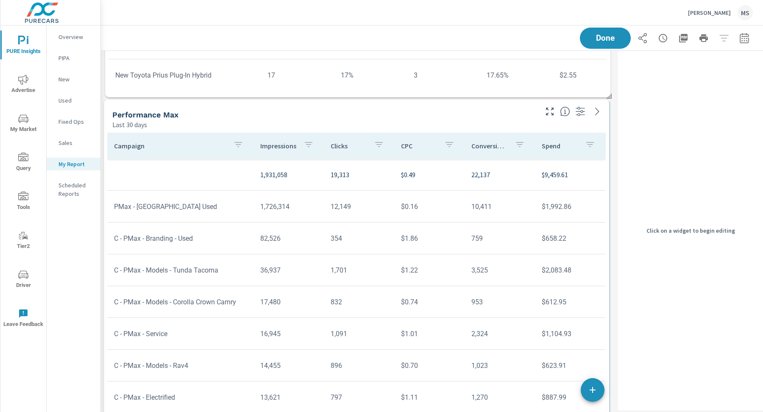
drag, startPoint x: 240, startPoint y: 186, endPoint x: 239, endPoint y: 117, distance: 69.5
click at [239, 117] on div "Performance Max" at bounding box center [324, 115] width 424 height 10
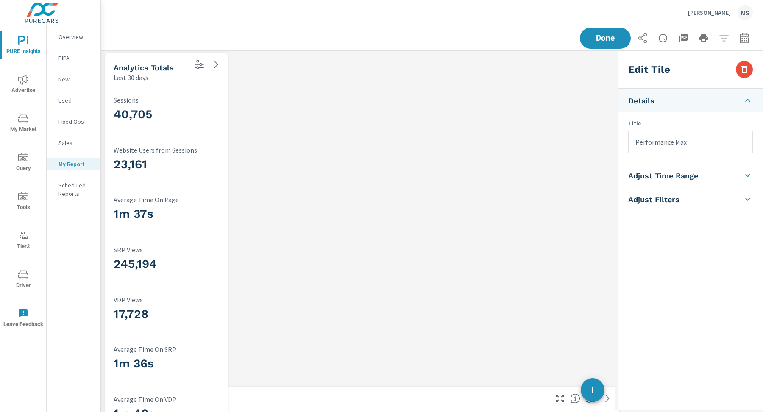
scroll to position [964, 0]
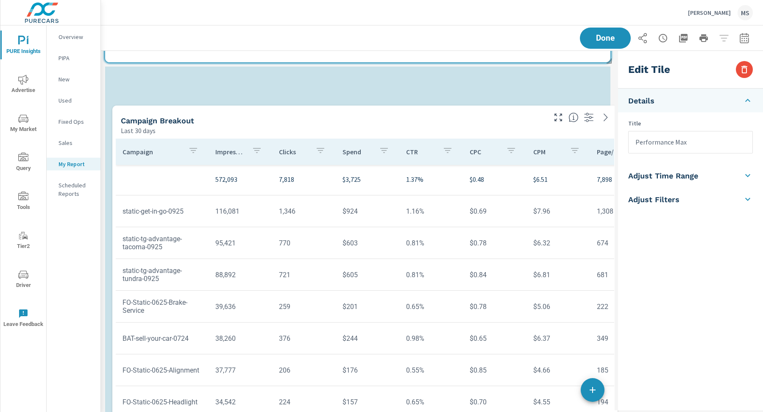
drag, startPoint x: 268, startPoint y: 218, endPoint x: 275, endPoint y: 118, distance: 99.5
click at [275, 118] on div "Campaign Breakout" at bounding box center [333, 121] width 424 height 10
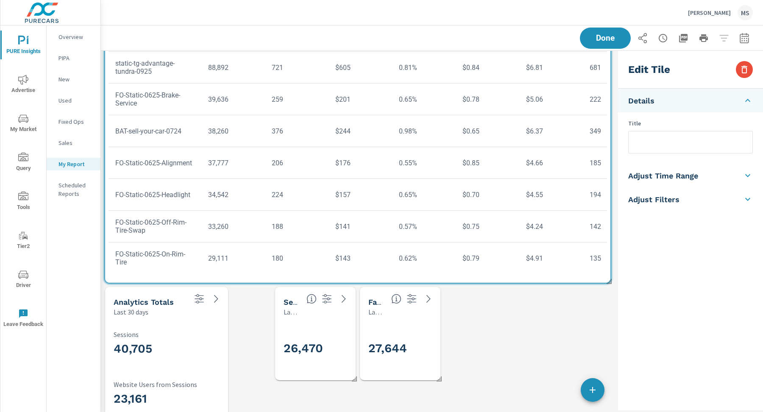
scroll to position [1247, 0]
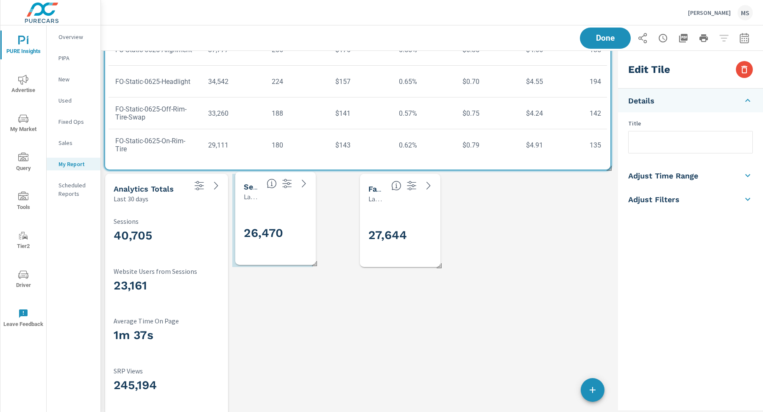
drag, startPoint x: 318, startPoint y: 210, endPoint x: 278, endPoint y: 208, distance: 39.9
click at [278, 208] on div "26,470" at bounding box center [276, 233] width 74 height 57
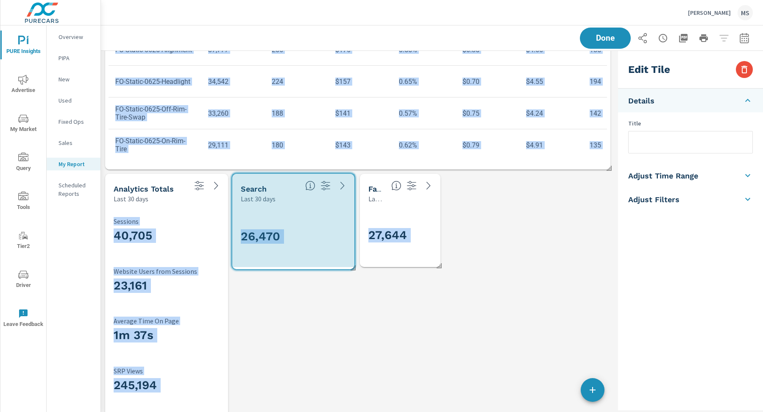
drag, startPoint x: 312, startPoint y: 264, endPoint x: 353, endPoint y: 266, distance: 41.6
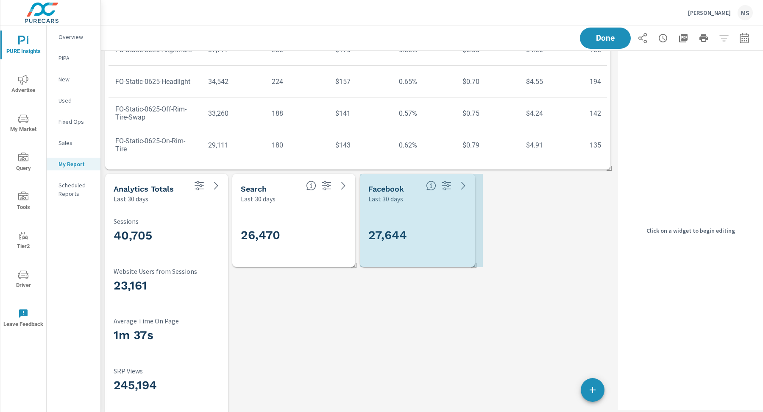
drag, startPoint x: 436, startPoint y: 261, endPoint x: 471, endPoint y: 261, distance: 34.8
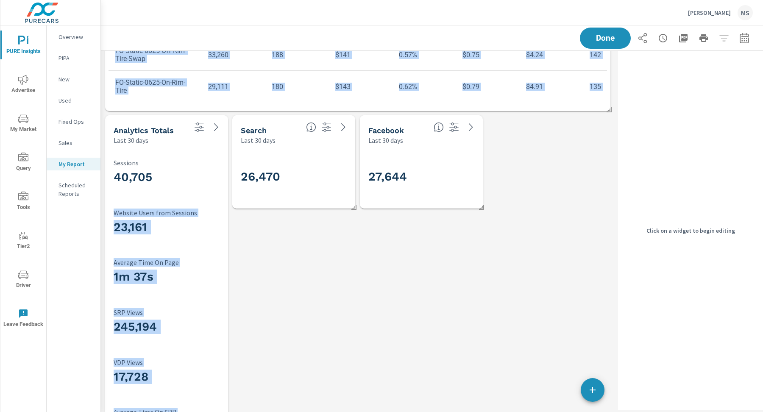
scroll to position [1214, 0]
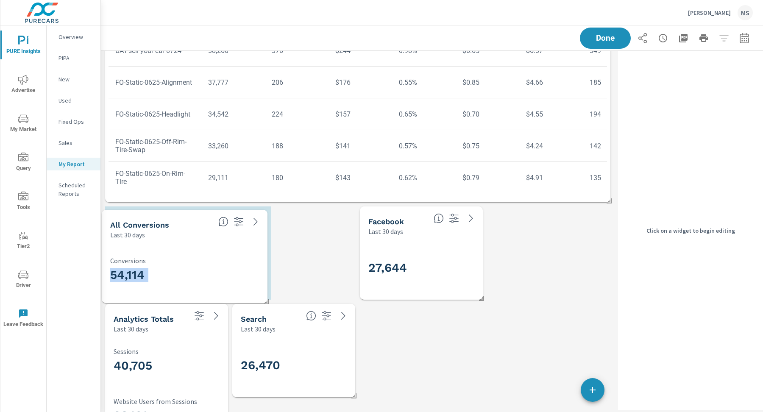
drag, startPoint x: 181, startPoint y: 344, endPoint x: 179, endPoint y: 239, distance: 105.2
click at [179, 239] on div "Last 30 days" at bounding box center [160, 235] width 101 height 10
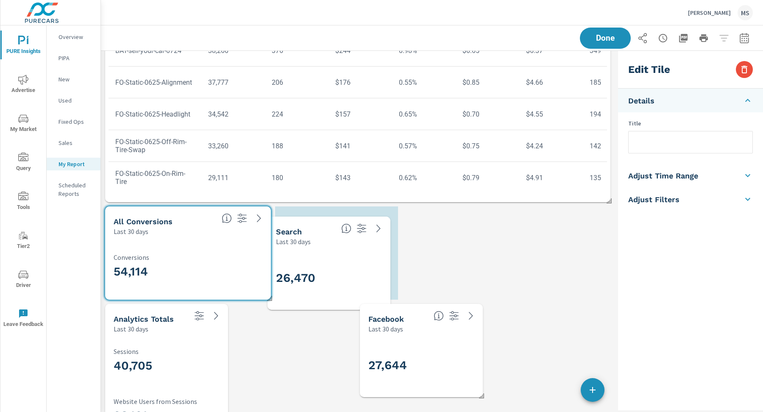
drag, startPoint x: 304, startPoint y: 328, endPoint x: 340, endPoint y: 241, distance: 94.2
click at [340, 241] on div "Search Last 30 days" at bounding box center [329, 232] width 123 height 30
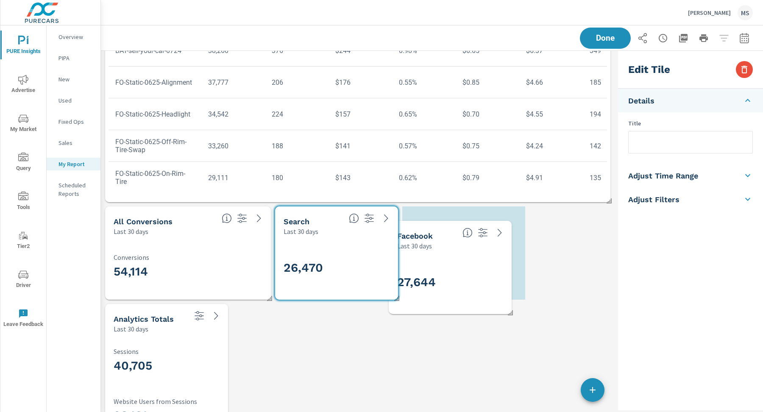
drag, startPoint x: 451, startPoint y: 338, endPoint x: 480, endPoint y: 255, distance: 88.0
click at [480, 255] on div "27,644" at bounding box center [450, 282] width 116 height 57
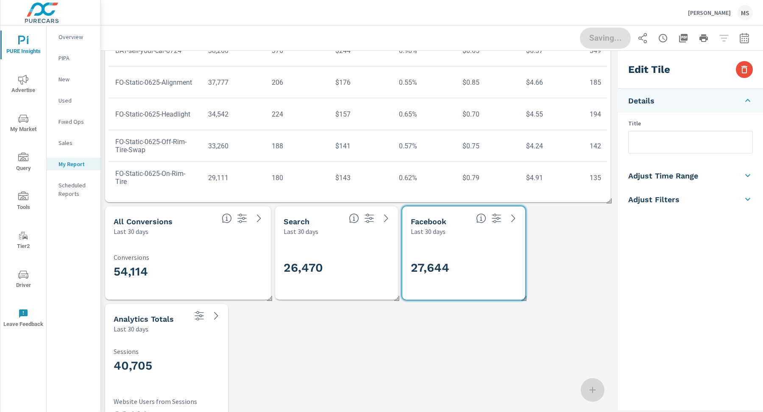
click at [312, 221] on div "Search" at bounding box center [313, 222] width 59 height 10
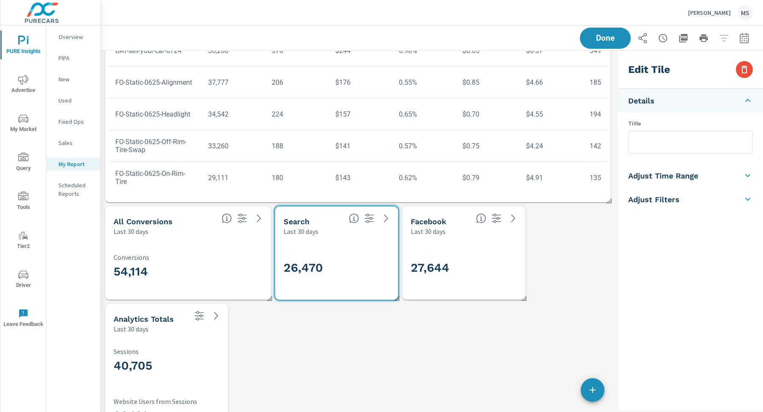
click at [663, 143] on input "text" at bounding box center [691, 142] width 124 height 22
type input "Search Conv."
click at [454, 220] on div "Facebook" at bounding box center [440, 222] width 59 height 10
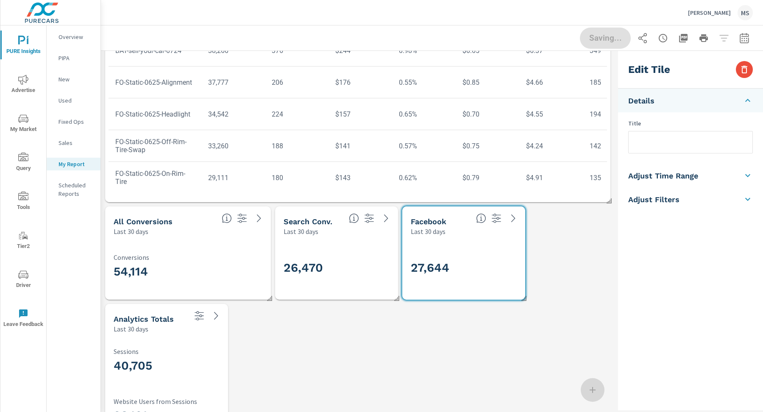
click at [658, 143] on input "text" at bounding box center [691, 142] width 124 height 22
type input "Social Conv."
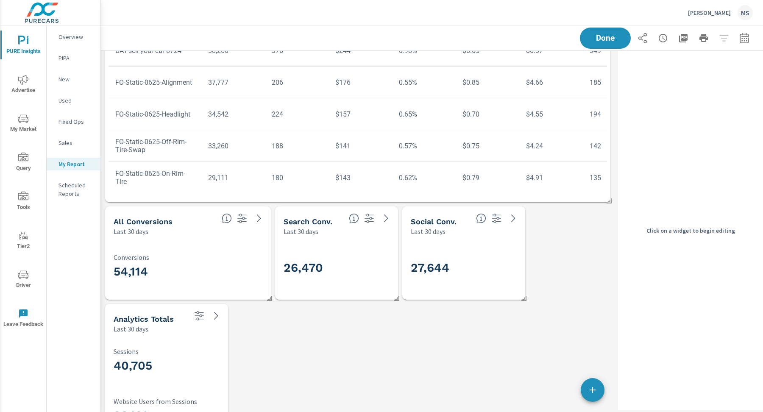
click at [573, 45] on div "Done" at bounding box center [432, 37] width 642 height 25
click at [593, 38] on span "Done" at bounding box center [605, 38] width 35 height 8
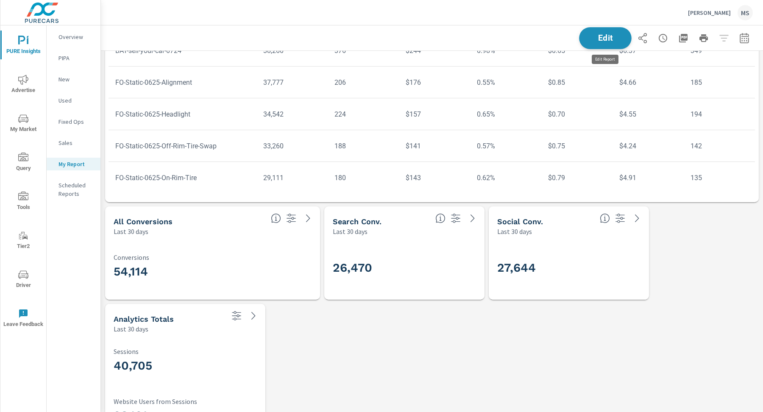
scroll to position [1857, 663]
click at [746, 33] on icon "button" at bounding box center [744, 38] width 10 height 10
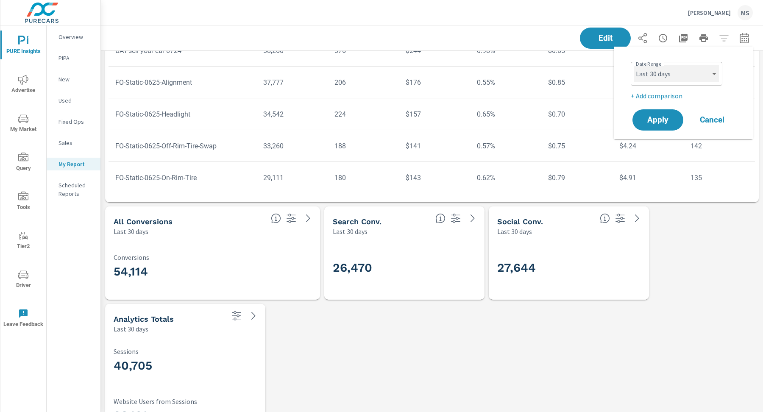
click at [665, 75] on select "Custom Yesterday Last week Last 7 days Last 14 days Last 30 days Last 45 days L…" at bounding box center [676, 73] width 85 height 17
click at [634, 65] on select "Custom Yesterday Last week Last 7 days Last 14 days Last 30 days Last 45 days L…" at bounding box center [676, 73] width 85 height 17
select select "Last month"
click at [661, 94] on p "+ Add comparison" at bounding box center [685, 96] width 109 height 10
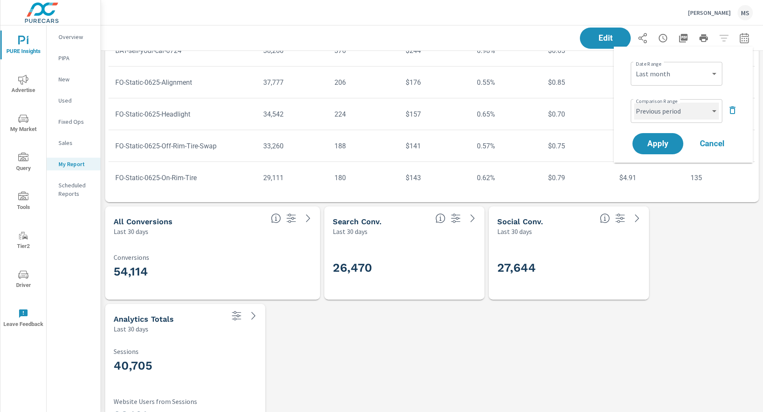
click at [662, 112] on select "Custom Previous period Previous month Previous year" at bounding box center [676, 111] width 85 height 17
click at [634, 103] on select "Custom Previous period Previous month Previous year" at bounding box center [676, 111] width 85 height 17
select select "Previous month"
click at [661, 148] on span "Apply" at bounding box center [658, 144] width 35 height 8
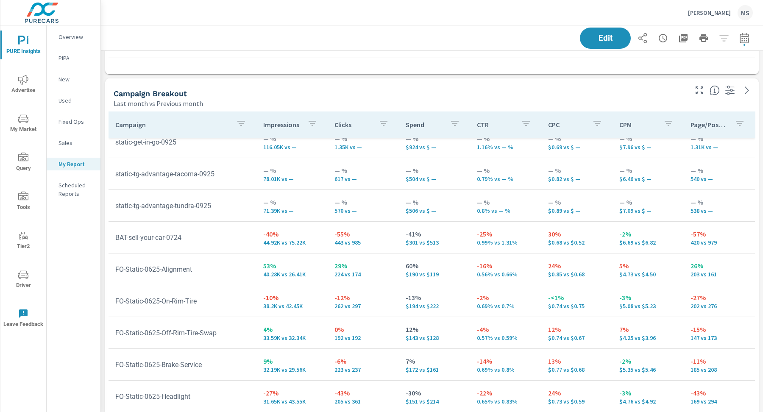
scroll to position [47, 0]
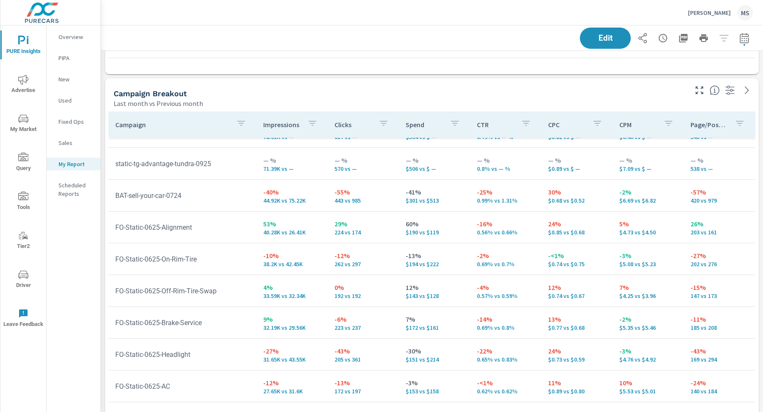
scroll to position [59, 0]
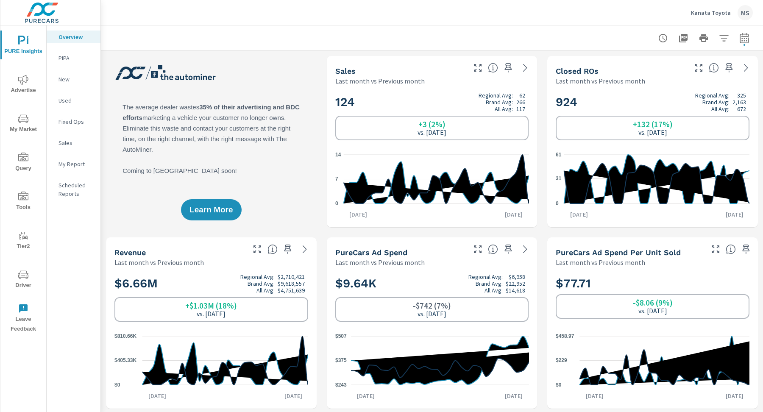
click at [77, 164] on p "My Report" at bounding box center [76, 164] width 35 height 8
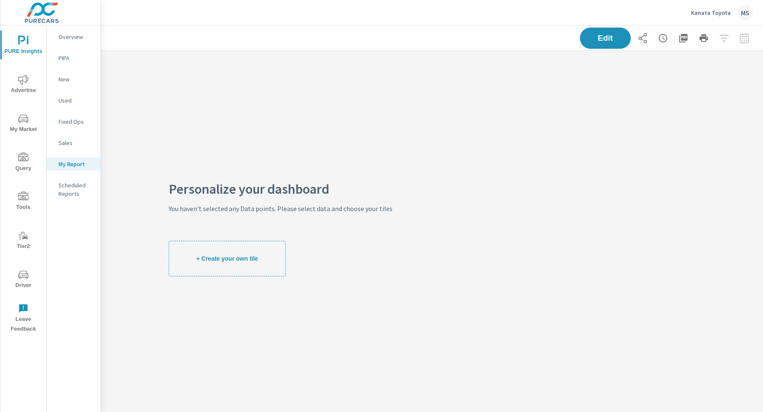
click at [21, 83] on icon "nav menu" at bounding box center [23, 80] width 10 height 10
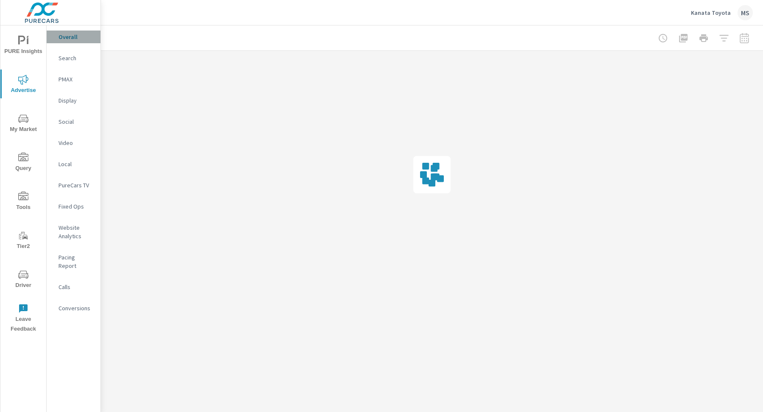
click at [68, 40] on p "Overall" at bounding box center [76, 37] width 35 height 8
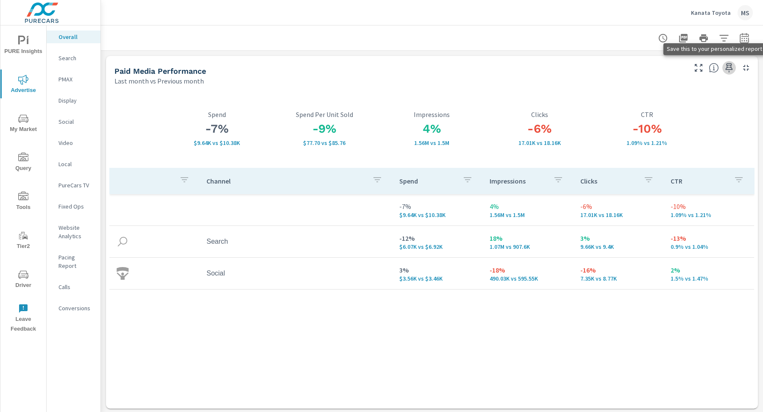
click at [728, 68] on icon "button" at bounding box center [729, 68] width 10 height 10
click at [68, 60] on p "Search" at bounding box center [76, 58] width 35 height 8
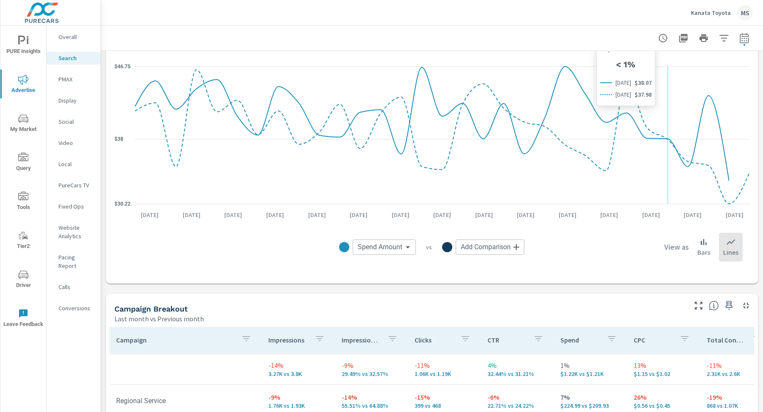
scroll to position [588, 0]
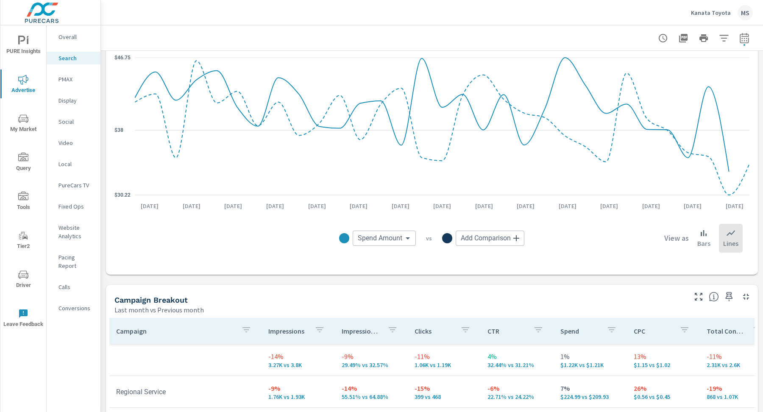
click at [731, 296] on icon "button" at bounding box center [729, 296] width 7 height 9
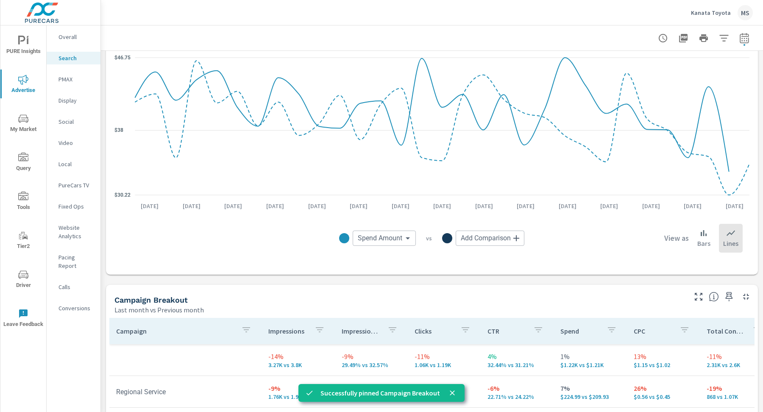
click at [74, 78] on p "PMAX" at bounding box center [76, 79] width 35 height 8
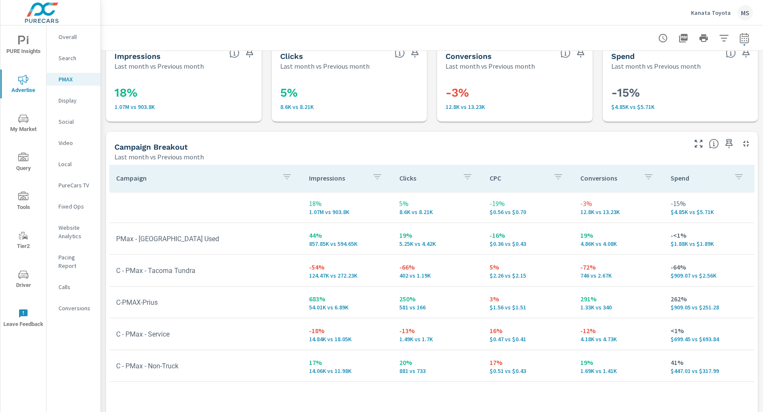
scroll to position [16, 0]
click at [728, 143] on icon "button" at bounding box center [729, 143] width 10 height 10
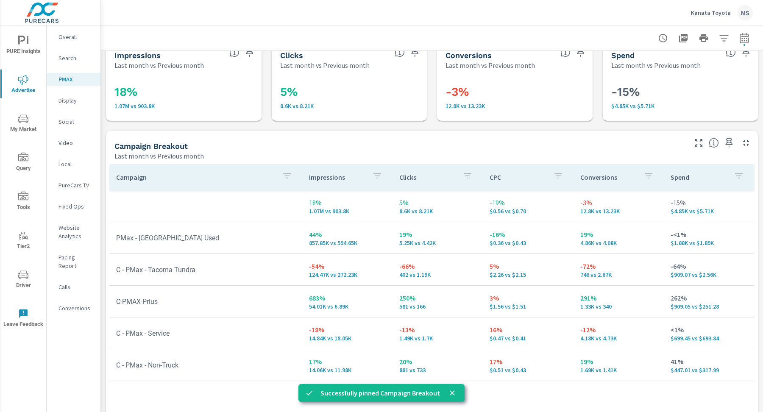
click at [72, 121] on p "Social" at bounding box center [76, 121] width 35 height 8
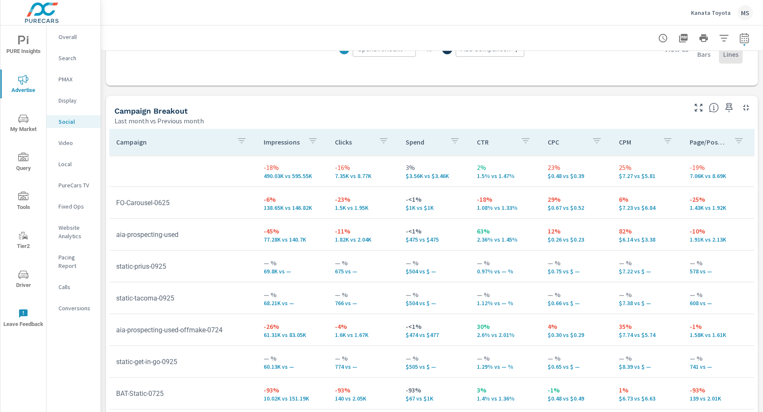
scroll to position [319, 0]
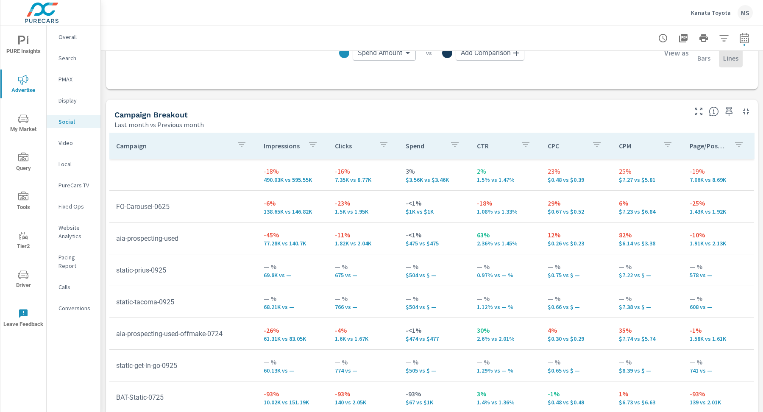
click at [727, 108] on icon "button" at bounding box center [729, 111] width 7 height 9
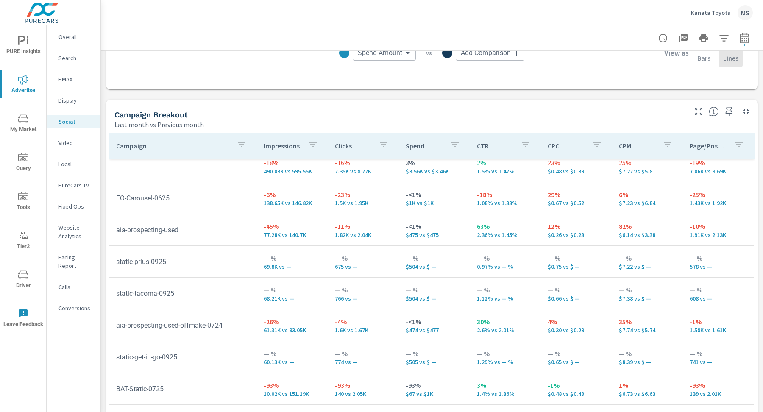
scroll to position [0, 0]
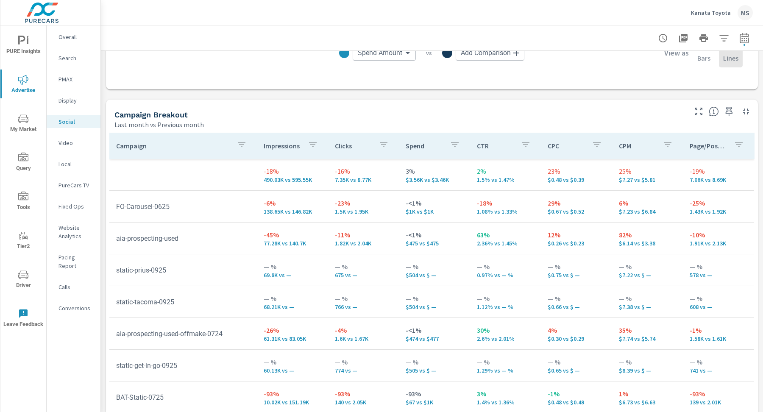
click at [73, 239] on p "Website Analytics" at bounding box center [76, 231] width 35 height 17
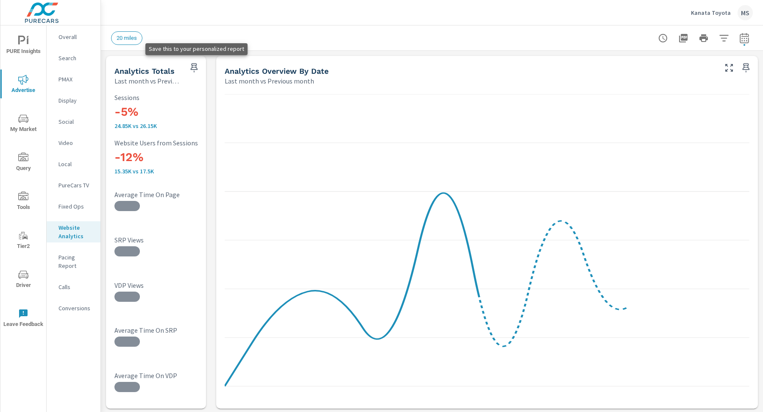
click at [194, 66] on icon "button" at bounding box center [194, 68] width 10 height 10
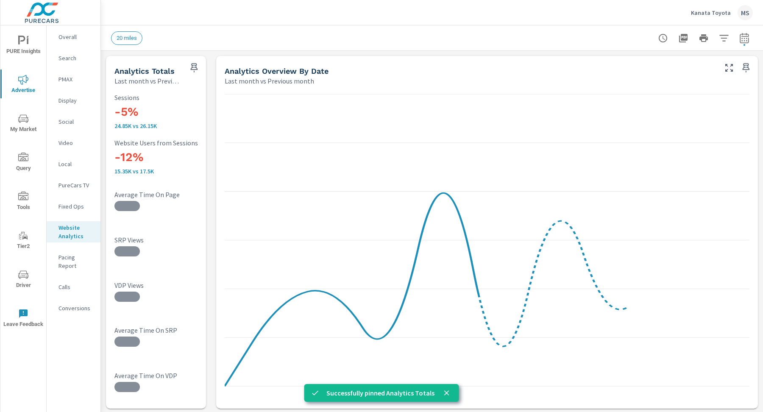
click at [82, 304] on p "Conversions" at bounding box center [76, 308] width 35 height 8
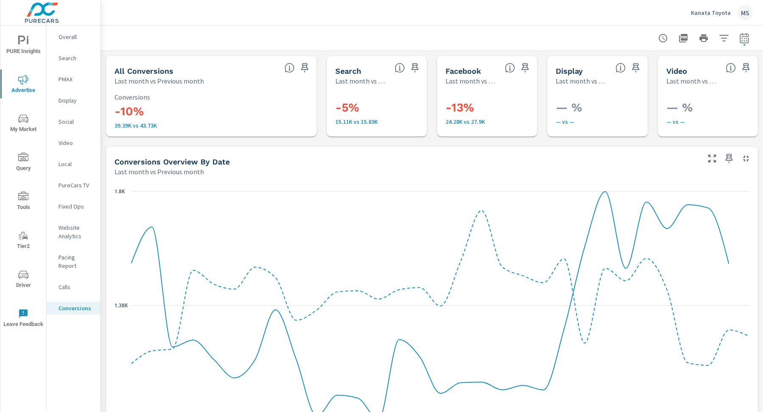
click at [307, 66] on icon "button" at bounding box center [305, 68] width 10 height 10
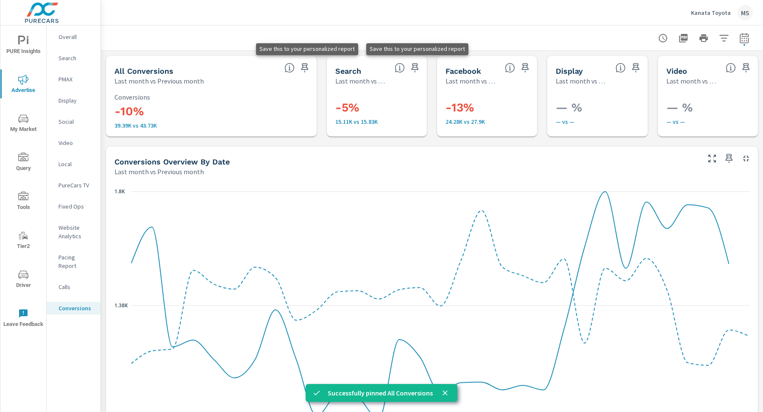
click at [417, 65] on icon "button" at bounding box center [415, 67] width 7 height 9
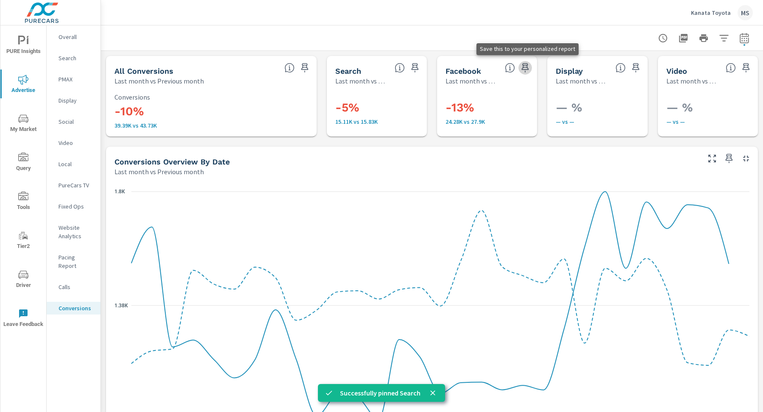
click at [527, 69] on icon "button" at bounding box center [525, 68] width 10 height 10
click at [25, 271] on icon "nav menu" at bounding box center [23, 275] width 10 height 10
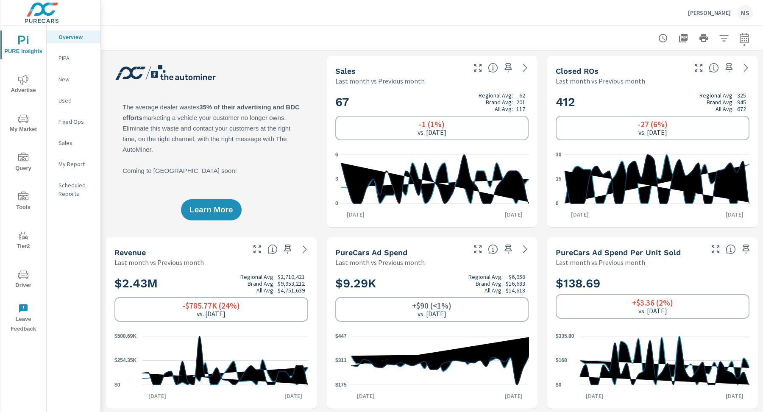
click at [19, 85] on span "Advertise" at bounding box center [23, 85] width 41 height 21
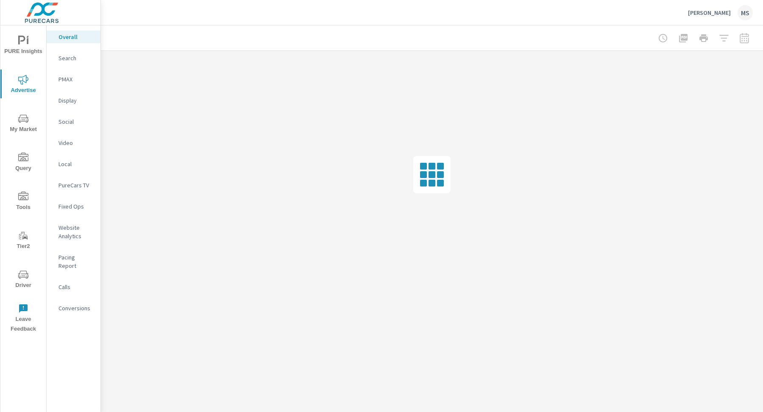
click at [20, 47] on span "PURE Insights" at bounding box center [23, 46] width 41 height 21
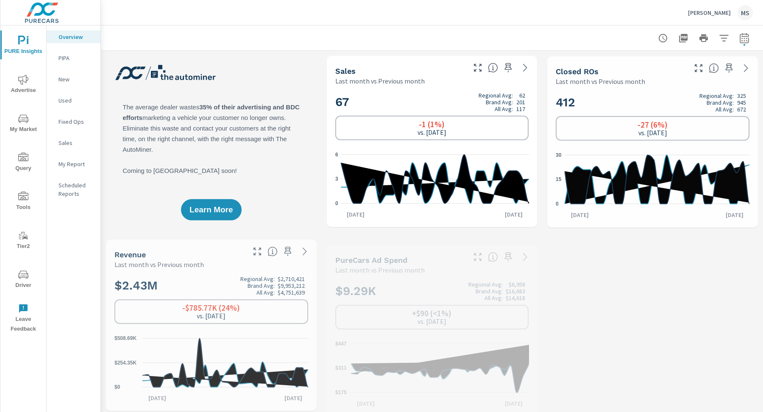
click at [74, 167] on p "My Report" at bounding box center [76, 164] width 35 height 8
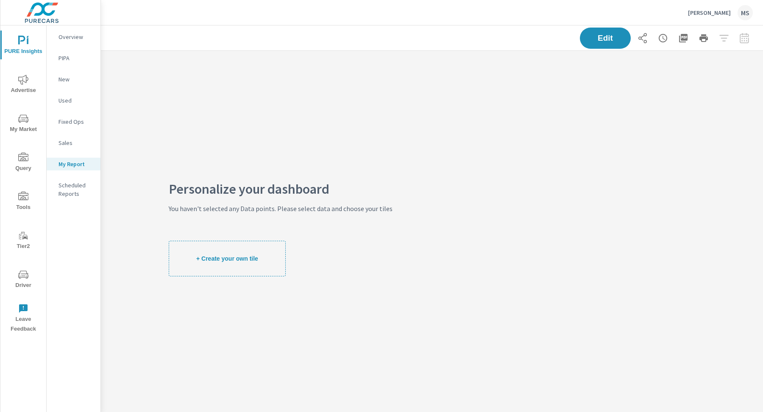
click at [23, 78] on icon "nav menu" at bounding box center [23, 80] width 10 height 10
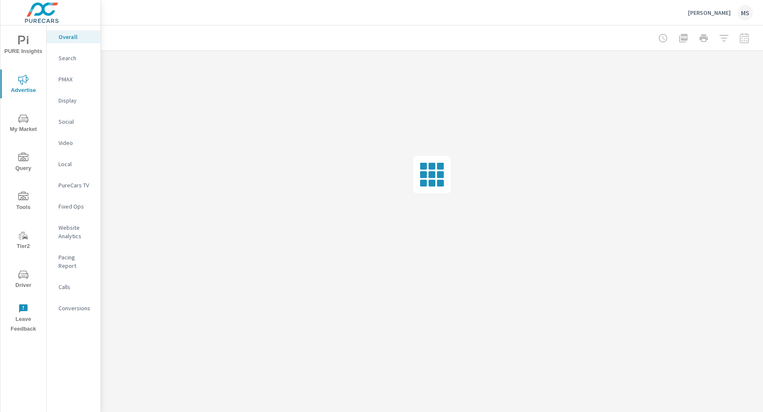
click at [75, 38] on p "Overall" at bounding box center [76, 37] width 35 height 8
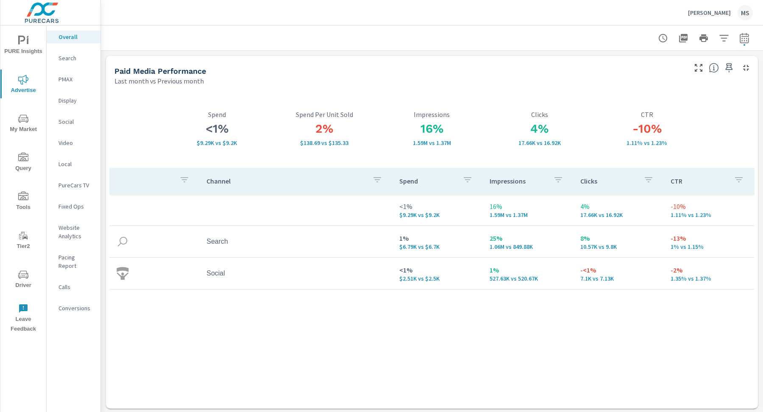
click at [30, 47] on span "PURE Insights" at bounding box center [23, 46] width 41 height 21
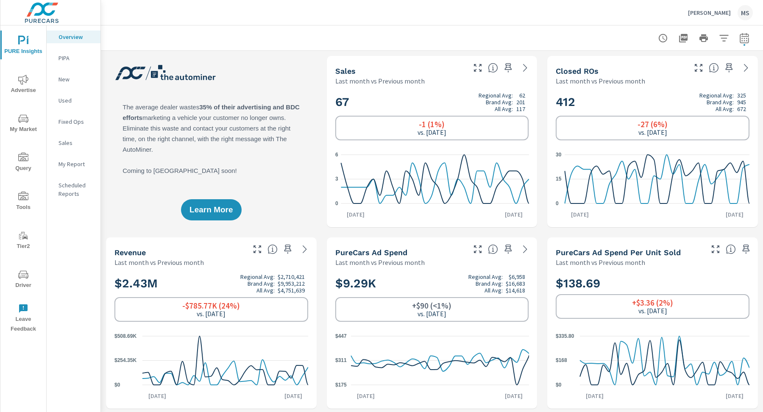
click at [25, 80] on icon "nav menu" at bounding box center [23, 80] width 10 height 10
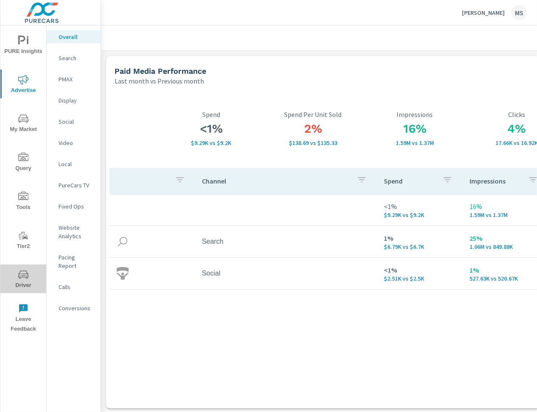
click at [22, 282] on span "Driver" at bounding box center [23, 280] width 41 height 21
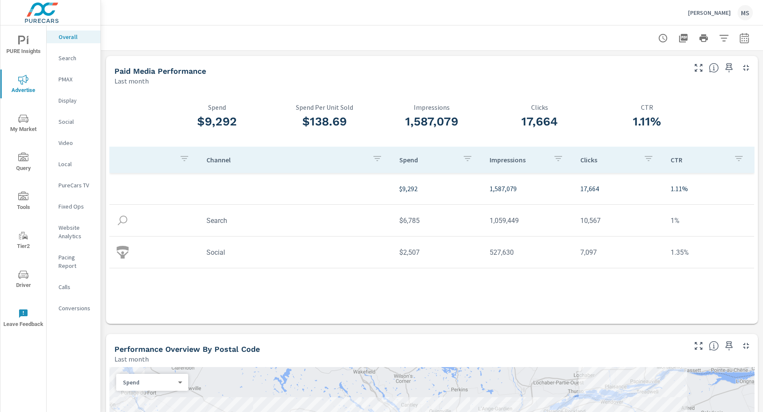
click at [746, 42] on icon "button" at bounding box center [744, 38] width 9 height 10
select select "Last month"
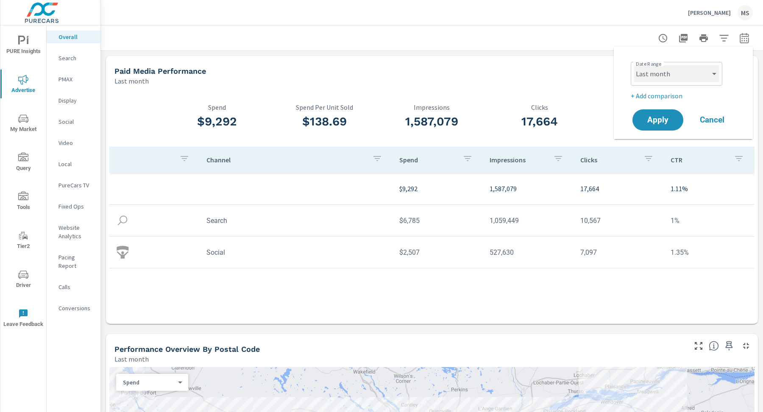
click at [667, 75] on select "Custom [DATE] Last week Last 7 days Last 14 days Last 30 days Last 45 days Last…" at bounding box center [676, 73] width 85 height 17
click at [634, 65] on select "Custom [DATE] Last week Last 7 days Last 14 days Last 30 days Last 45 days Last…" at bounding box center [676, 73] width 85 height 17
drag, startPoint x: 667, startPoint y: 75, endPoint x: 660, endPoint y: 98, distance: 24.4
click at [660, 98] on p "+ Add comparison" at bounding box center [685, 96] width 109 height 10
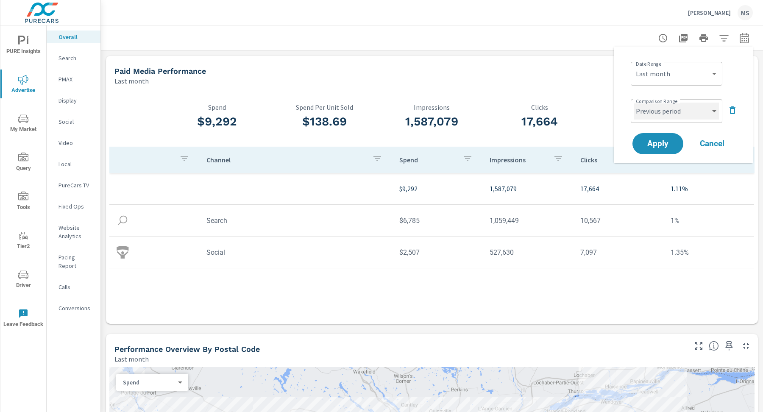
click at [661, 108] on select "Custom Previous period Previous month Previous year" at bounding box center [676, 111] width 85 height 17
click at [634, 103] on select "Custom Previous period Previous month Previous year" at bounding box center [676, 111] width 85 height 17
select select "Previous month"
click at [655, 147] on span "Apply" at bounding box center [658, 144] width 35 height 8
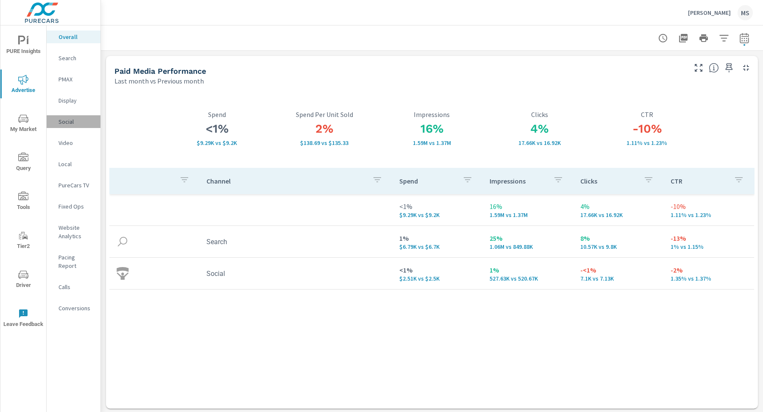
click at [70, 122] on p "Social" at bounding box center [76, 121] width 35 height 8
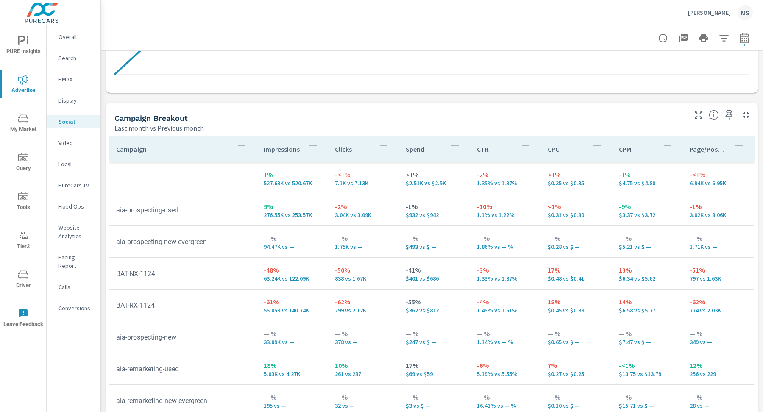
scroll to position [364, 0]
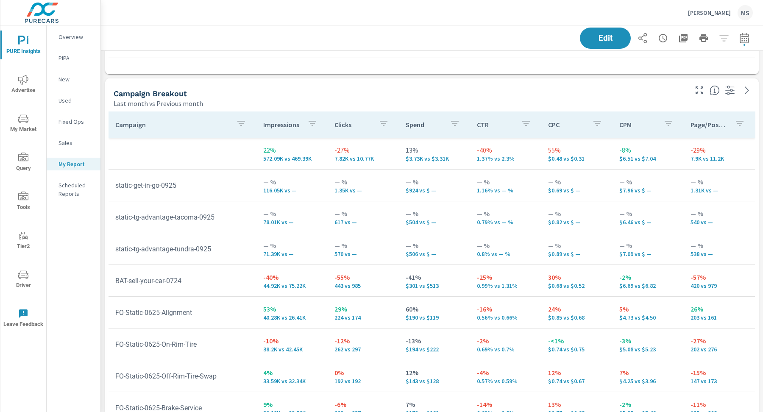
scroll to position [3, 0]
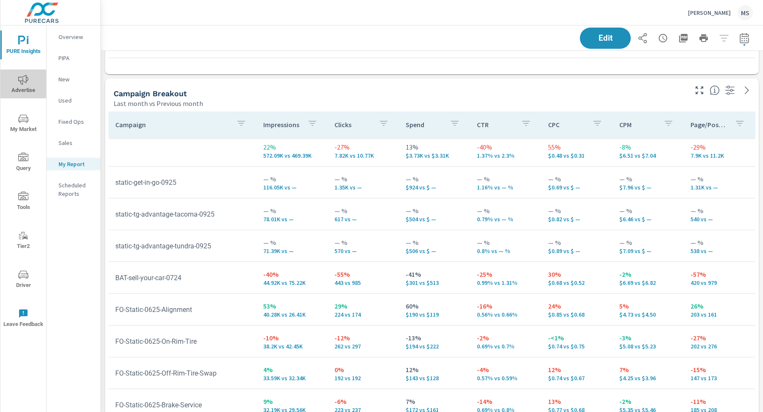
click at [17, 81] on span "Advertise" at bounding box center [23, 85] width 41 height 21
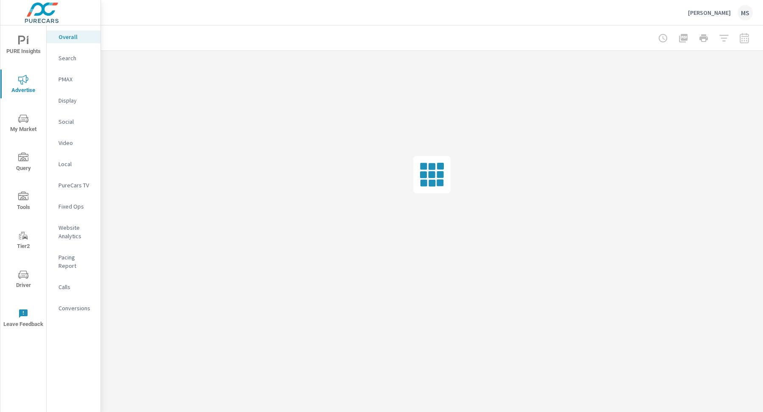
click at [62, 120] on p "Social" at bounding box center [76, 121] width 35 height 8
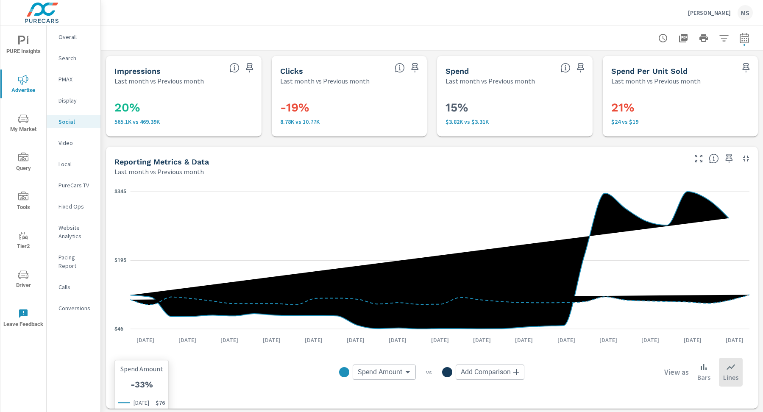
scroll to position [364, 0]
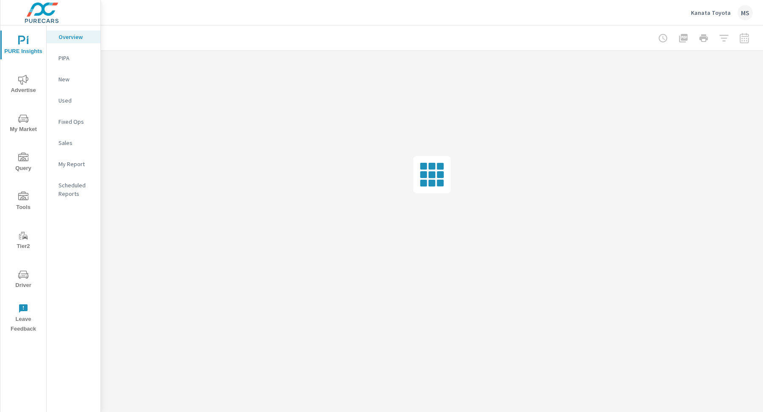
click at [78, 167] on p "My Report" at bounding box center [76, 164] width 35 height 8
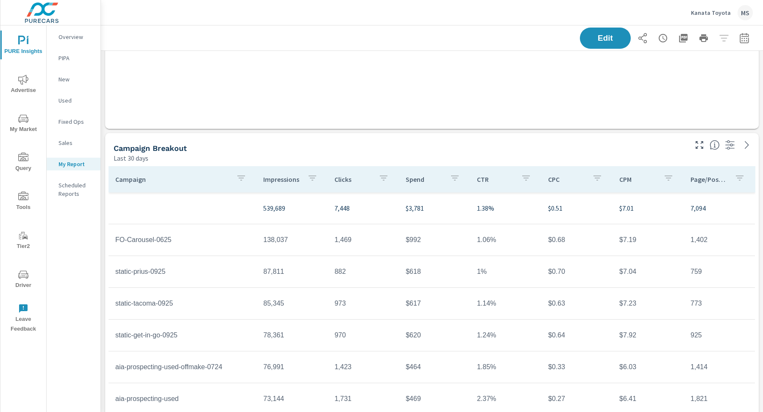
scroll to position [1090, 0]
